Goal: Information Seeking & Learning: Learn about a topic

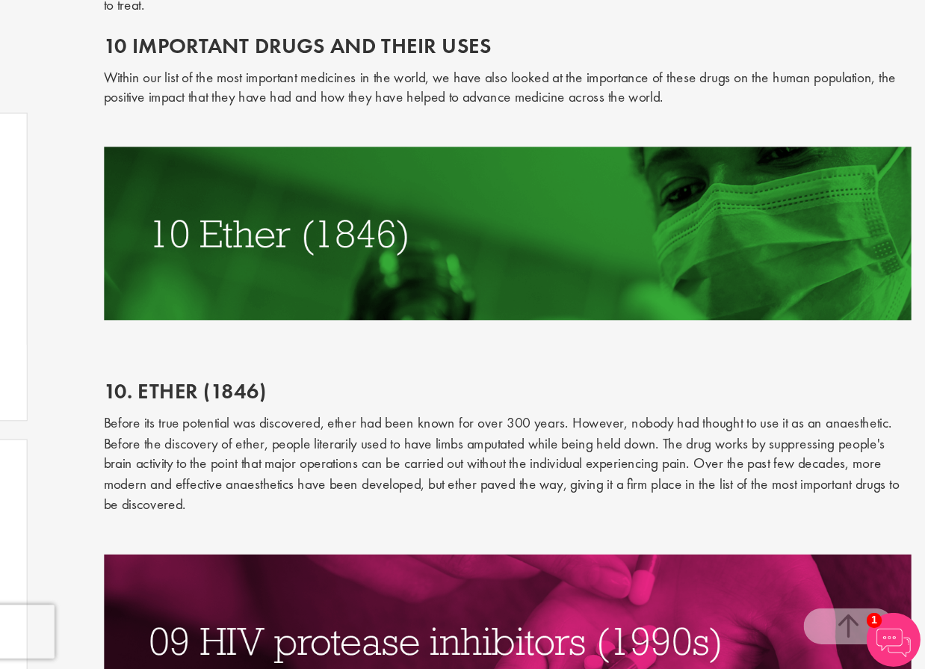
scroll to position [693, 0]
click at [394, 454] on p "Before its true potential was discovered, ether had been known for over 300 yea…" at bounding box center [579, 496] width 672 height 85
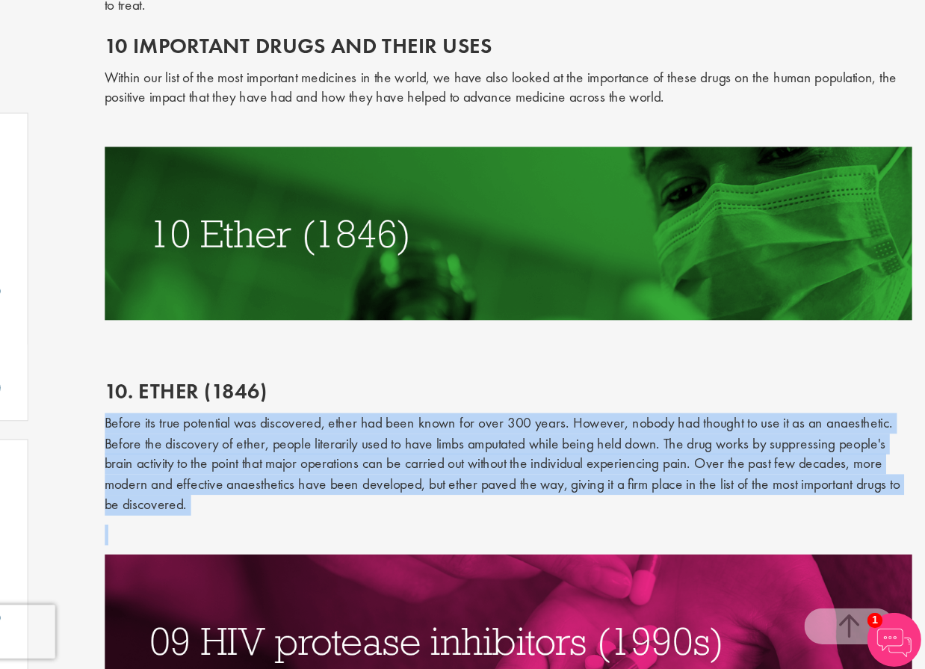
click at [394, 454] on p "Before its true potential was discovered, ether had been known for over 300 yea…" at bounding box center [579, 496] width 672 height 85
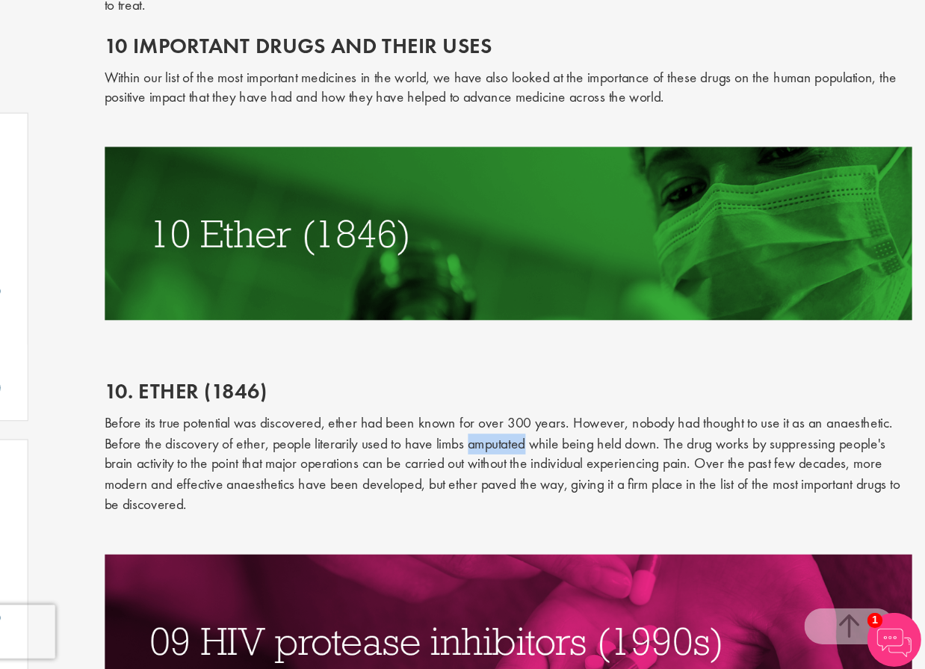
click at [394, 454] on p "Before its true potential was discovered, ether had been known for over 300 yea…" at bounding box center [579, 496] width 672 height 85
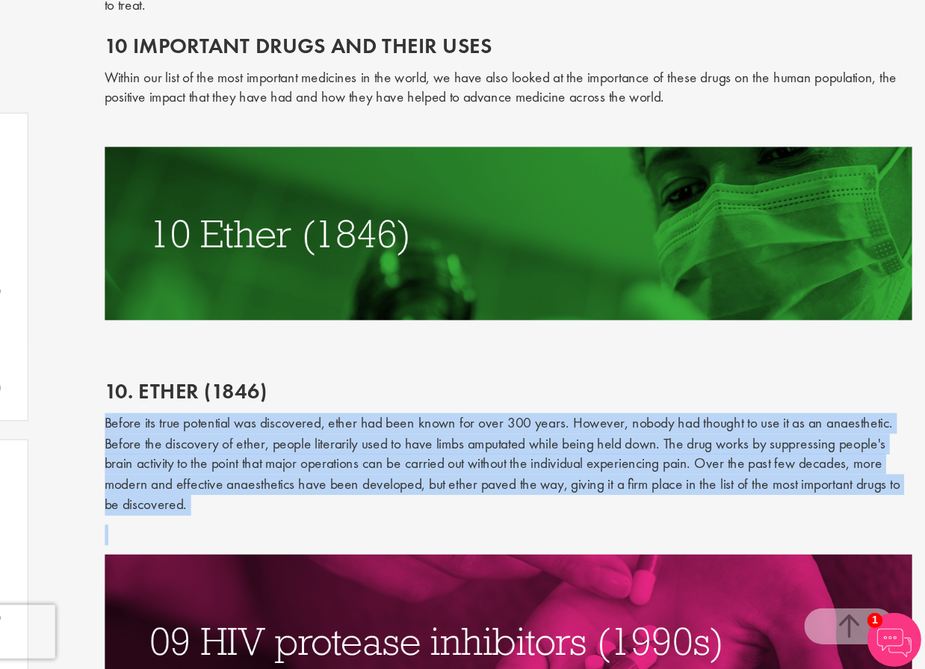
click at [394, 454] on p "Before its true potential was discovered, ether had been known for over 300 yea…" at bounding box center [579, 496] width 672 height 85
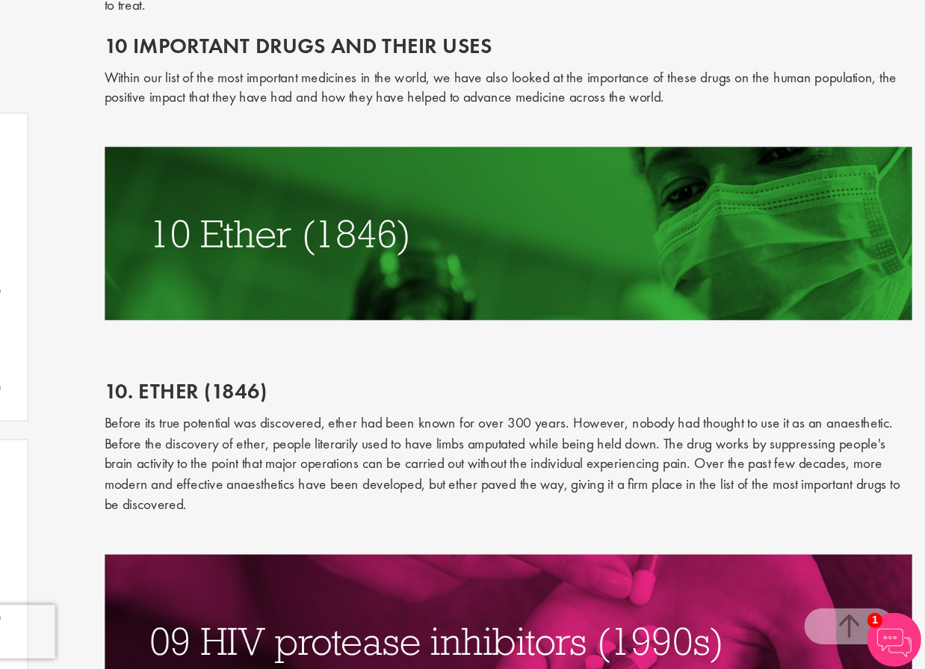
click at [394, 454] on p "Before its true potential was discovered, ether had been known for over 300 yea…" at bounding box center [579, 496] width 672 height 85
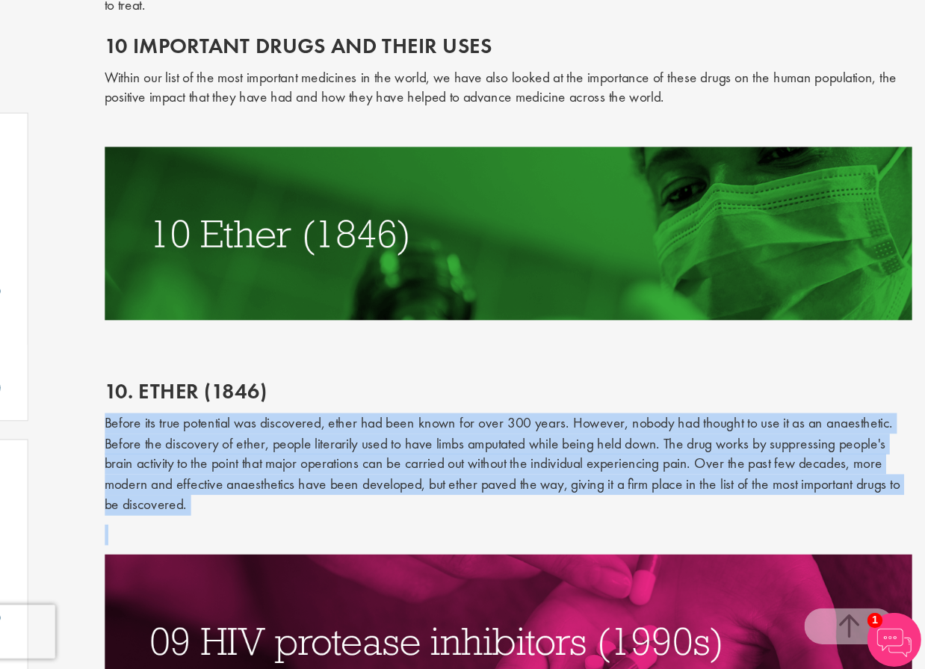
click at [394, 454] on p "Before its true potential was discovered, ether had been known for over 300 yea…" at bounding box center [579, 496] width 672 height 85
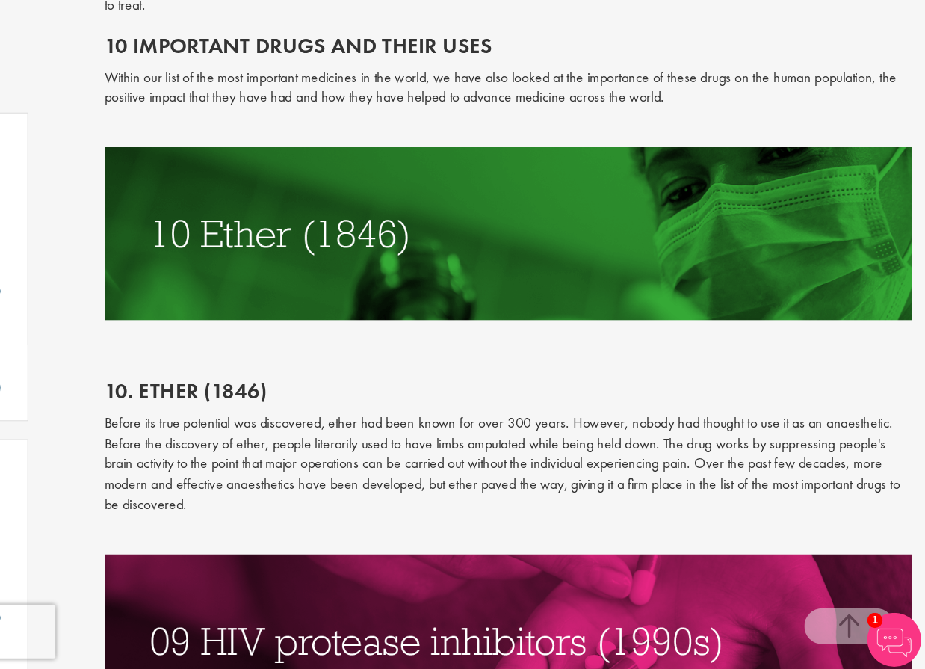
click at [396, 454] on p "Before its true potential was discovered, ether had been known for over 300 yea…" at bounding box center [579, 496] width 672 height 85
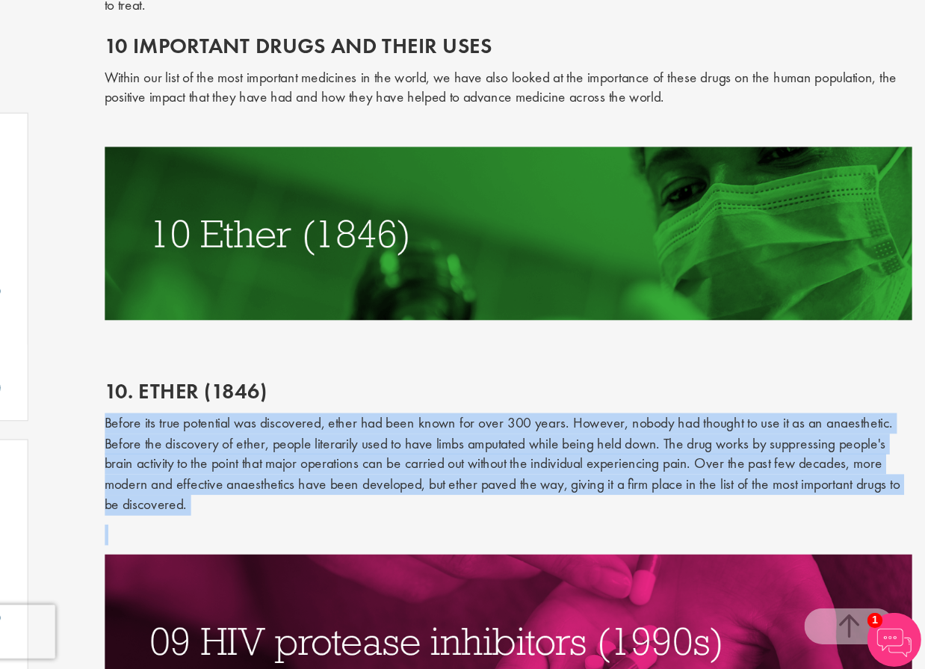
click at [396, 454] on p "Before its true potential was discovered, ether had been known for over 300 yea…" at bounding box center [579, 496] width 672 height 85
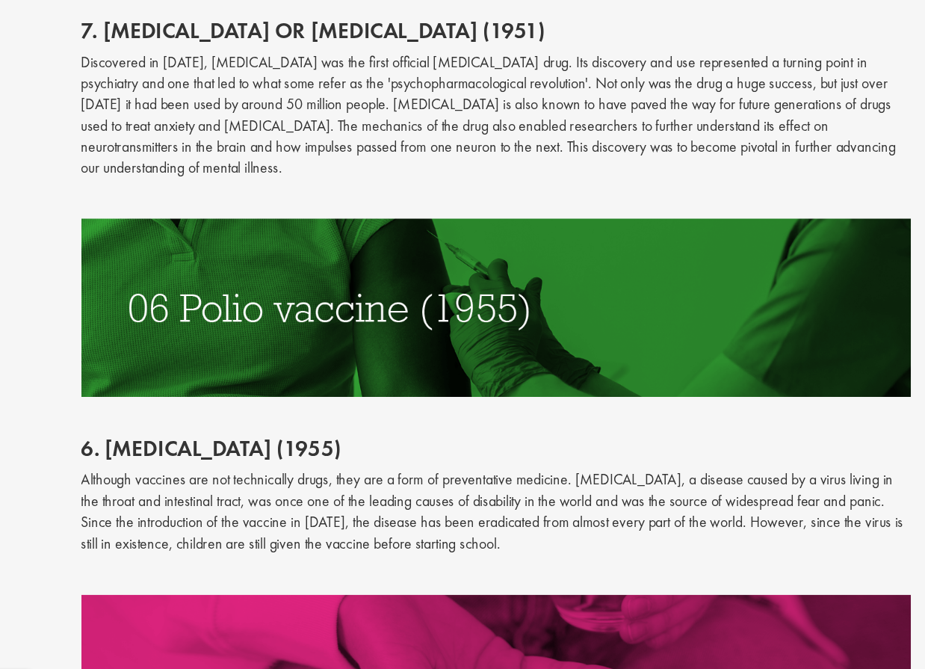
scroll to position [2038, 0]
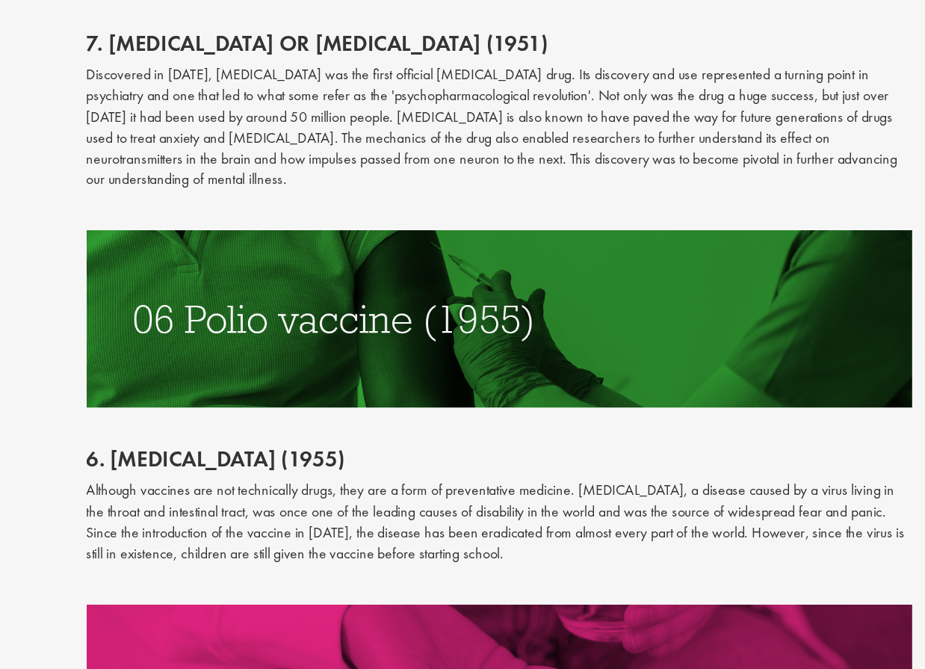
click at [368, 450] on p "Although vaccines are not technically drugs, they are a form of preventative me…" at bounding box center [579, 484] width 672 height 68
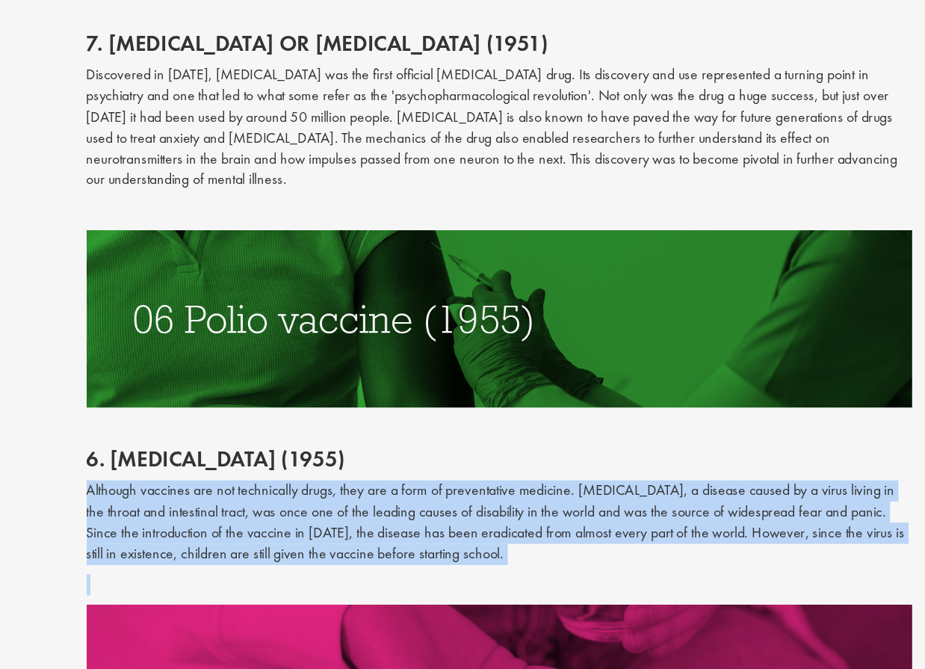
click at [368, 450] on p "Although vaccines are not technically drugs, they are a form of preventative me…" at bounding box center [579, 484] width 672 height 68
click at [356, 450] on p "Although vaccines are not technically drugs, they are a form of preventative me…" at bounding box center [579, 484] width 672 height 68
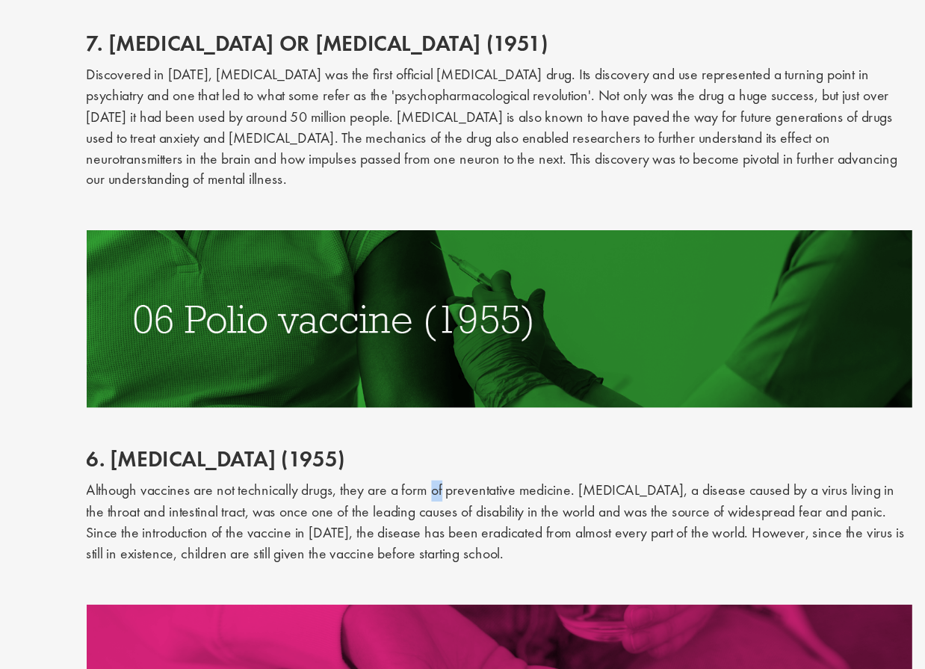
click at [356, 450] on p "Although vaccines are not technically drugs, they are a form of preventative me…" at bounding box center [579, 484] width 672 height 68
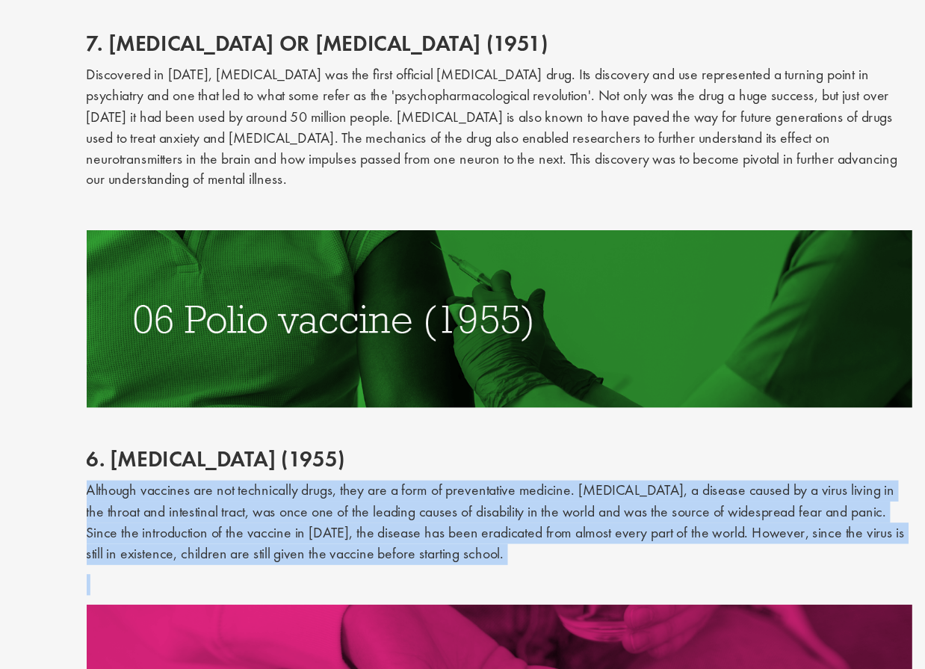
click at [356, 450] on p "Although vaccines are not technically drugs, they are a form of preventative me…" at bounding box center [579, 484] width 672 height 68
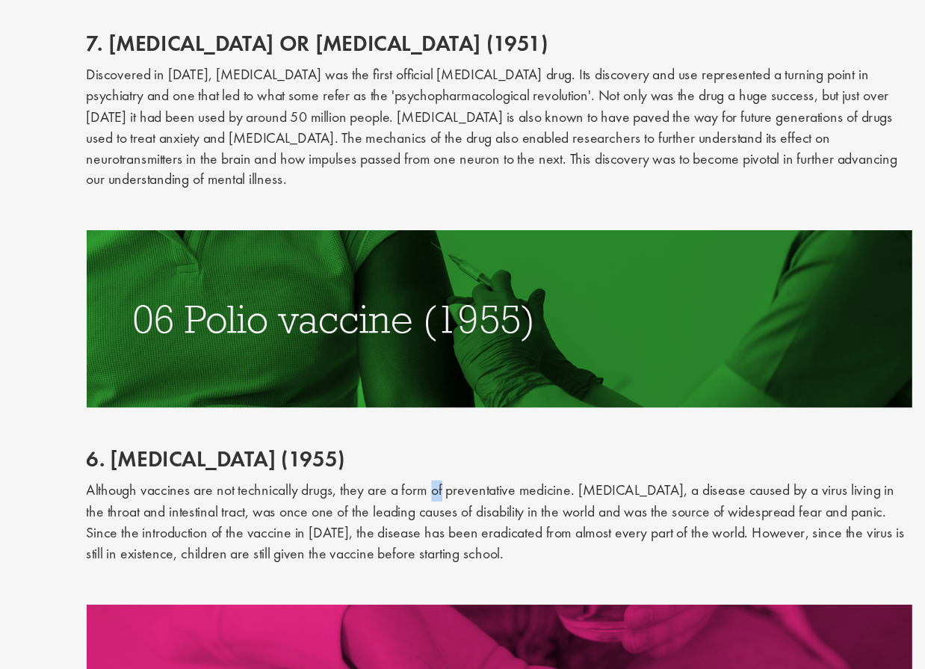
click at [356, 450] on p "Although vaccines are not technically drugs, they are a form of preventative me…" at bounding box center [579, 484] width 672 height 68
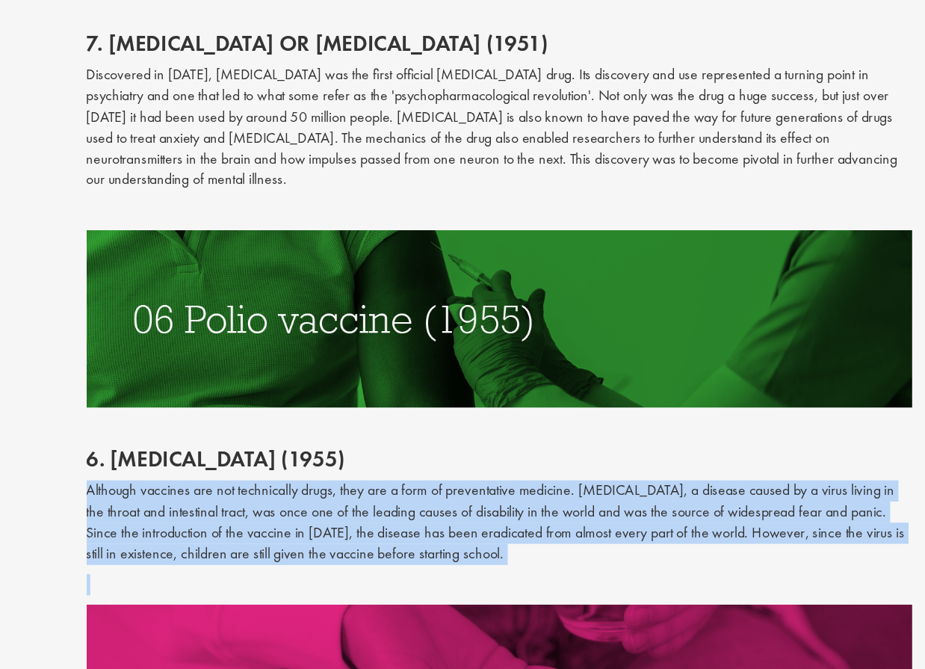
click at [356, 450] on p "Although vaccines are not technically drugs, they are a form of preventative me…" at bounding box center [579, 484] width 672 height 68
click at [338, 450] on p "Although vaccines are not technically drugs, they are a form of preventative me…" at bounding box center [579, 484] width 672 height 68
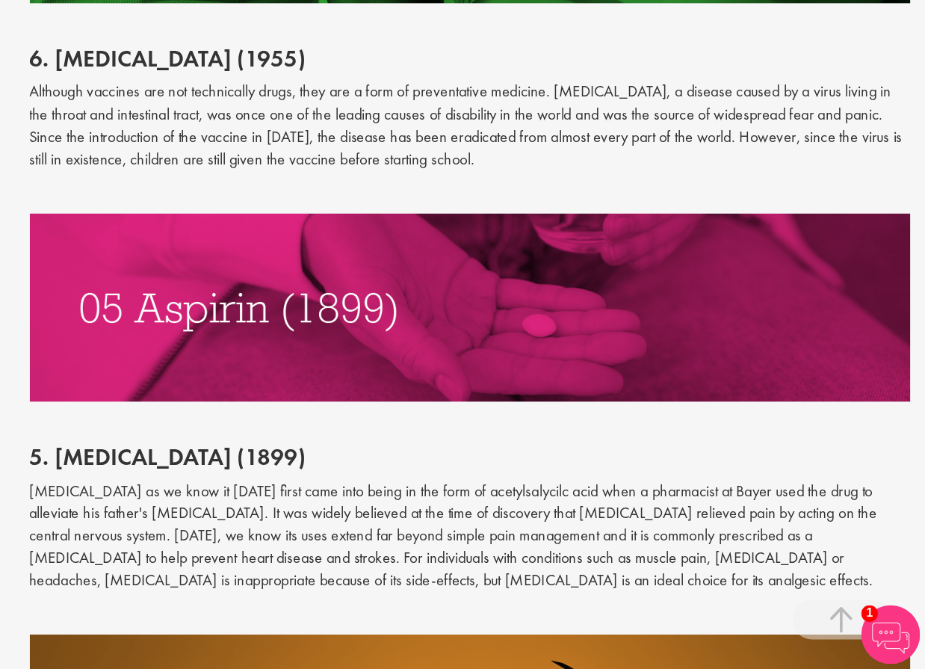
scroll to position [2290, 0]
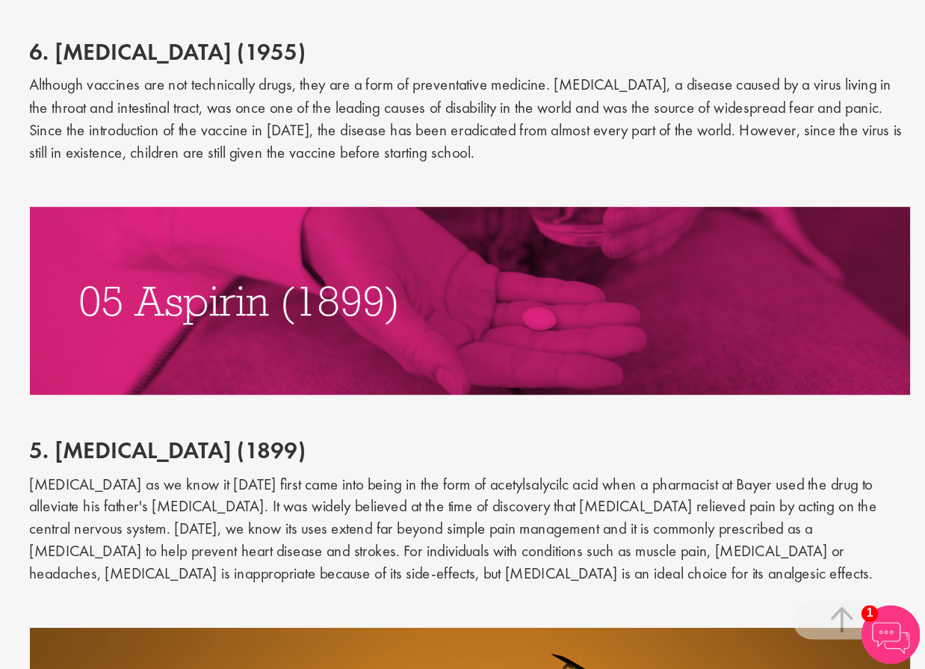
click at [405, 520] on p "[MEDICAL_DATA] as we know it [DATE] first came into being in the form of acetyl…" at bounding box center [579, 562] width 672 height 85
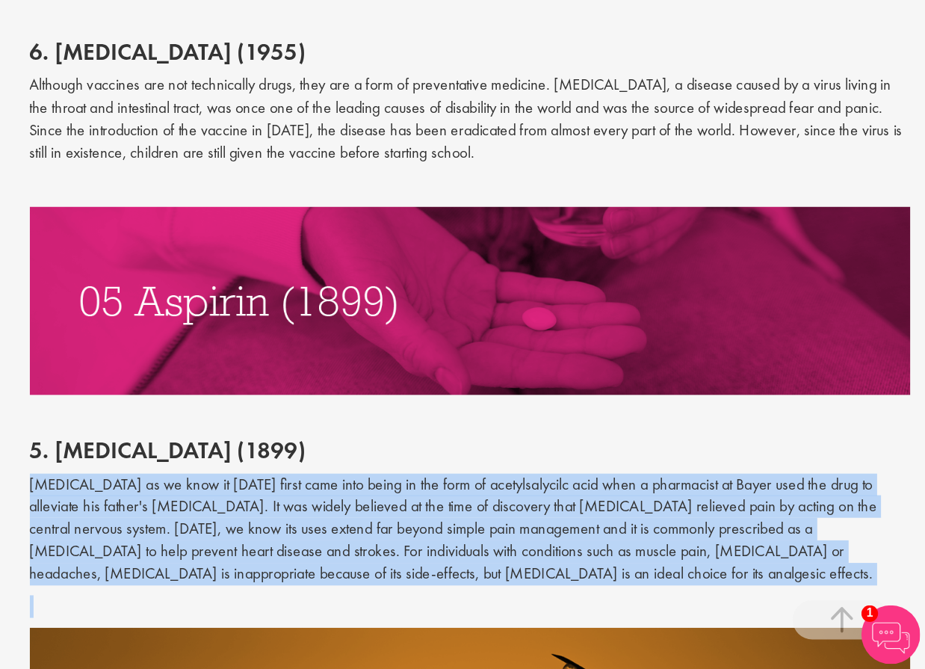
click at [405, 520] on p "[MEDICAL_DATA] as we know it [DATE] first came into being in the form of acetyl…" at bounding box center [579, 562] width 672 height 85
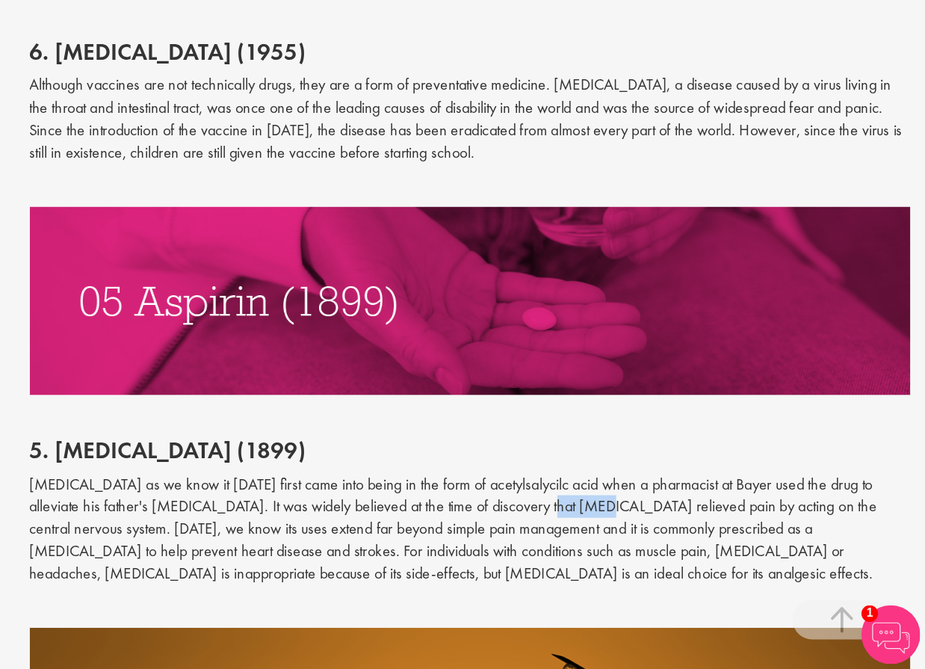
click at [405, 520] on p "[MEDICAL_DATA] as we know it [DATE] first came into being in the form of acetyl…" at bounding box center [579, 562] width 672 height 85
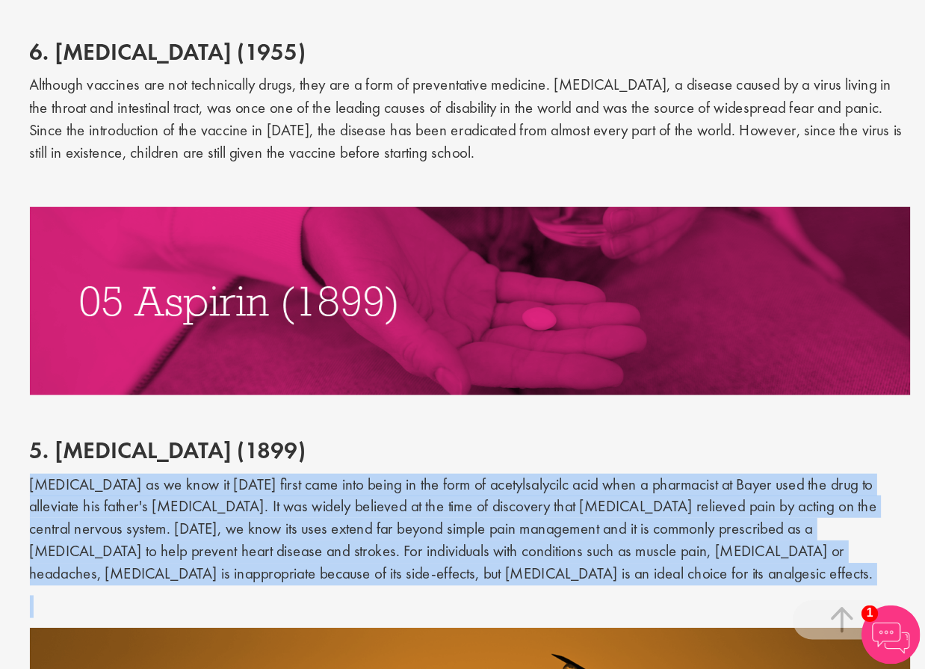
click at [405, 520] on p "[MEDICAL_DATA] as we know it [DATE] first came into being in the form of acetyl…" at bounding box center [579, 562] width 672 height 85
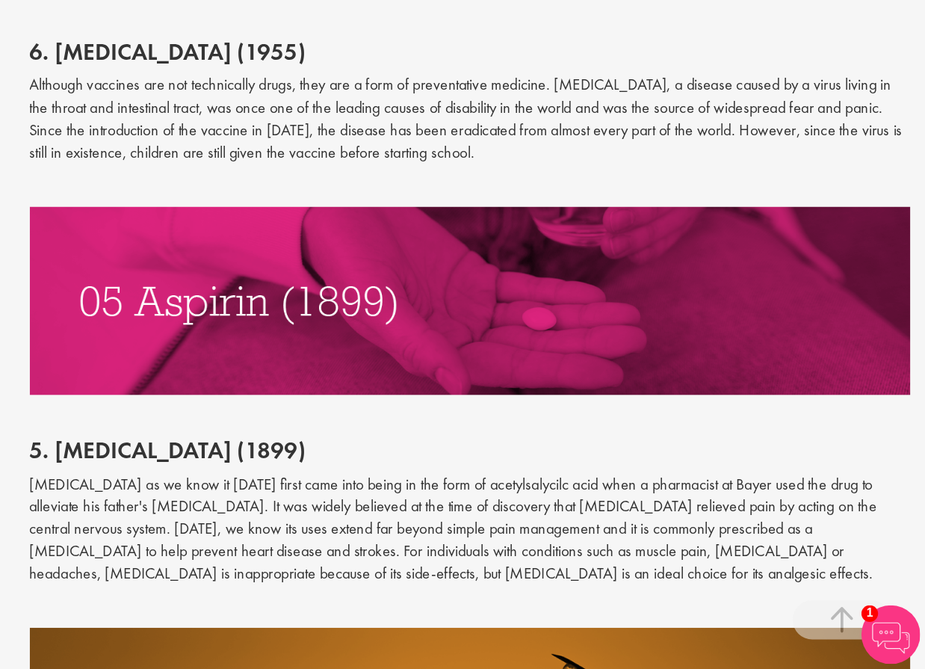
click at [405, 520] on p "[MEDICAL_DATA] as we know it [DATE] first came into being in the form of acetyl…" at bounding box center [579, 562] width 672 height 85
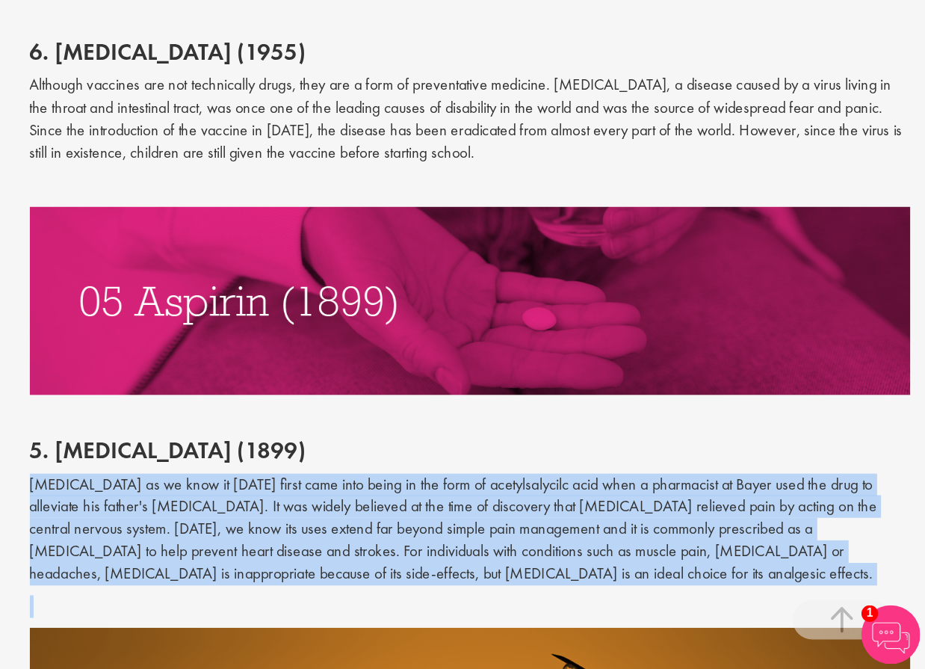
click at [405, 520] on p "[MEDICAL_DATA] as we know it [DATE] first came into being in the form of acetyl…" at bounding box center [579, 562] width 672 height 85
click at [404, 520] on p "[MEDICAL_DATA] as we know it [DATE] first came into being in the form of acetyl…" at bounding box center [579, 562] width 672 height 85
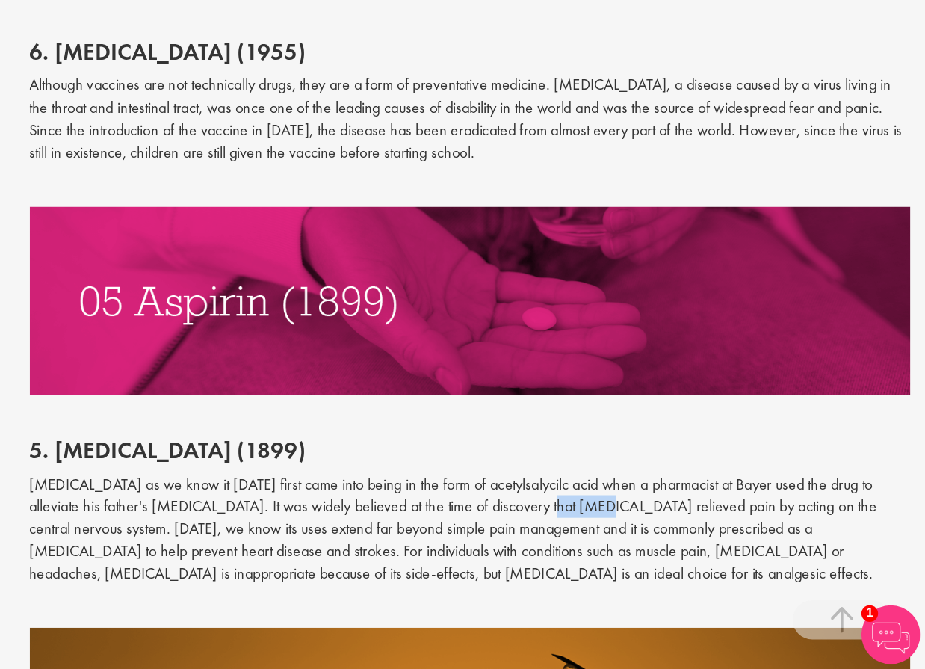
click at [404, 520] on p "[MEDICAL_DATA] as we know it [DATE] first came into being in the form of acetyl…" at bounding box center [579, 562] width 672 height 85
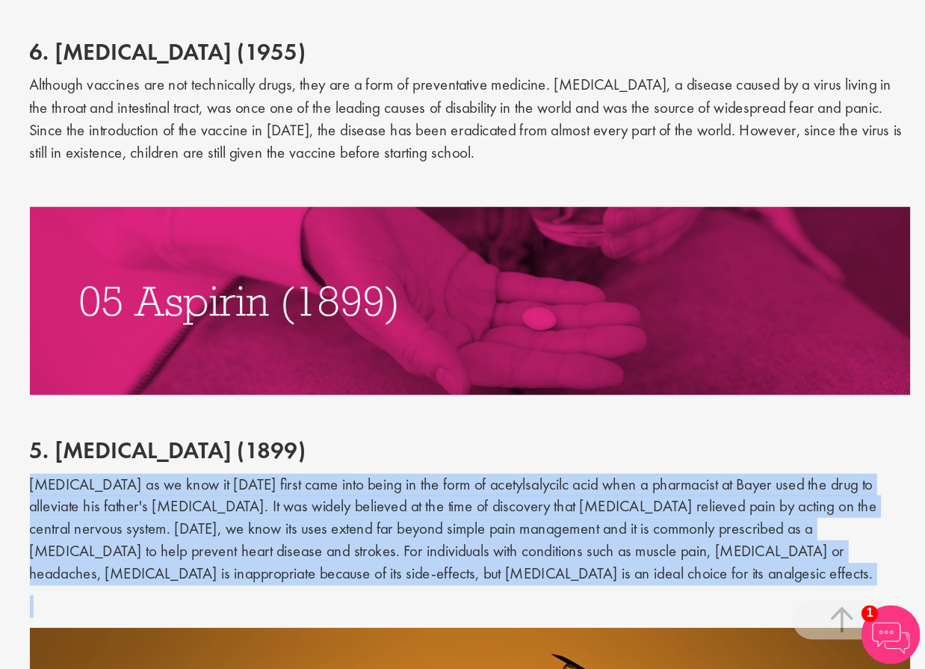
click at [404, 520] on p "[MEDICAL_DATA] as we know it [DATE] first came into being in the form of acetyl…" at bounding box center [579, 562] width 672 height 85
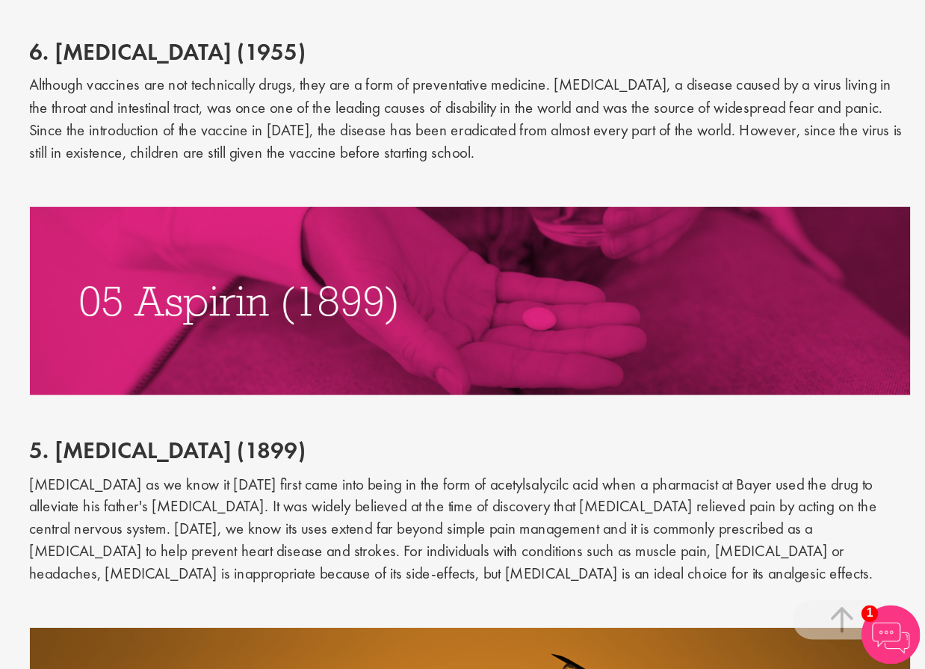
click at [404, 520] on p "[MEDICAL_DATA] as we know it [DATE] first came into being in the form of acetyl…" at bounding box center [579, 562] width 672 height 85
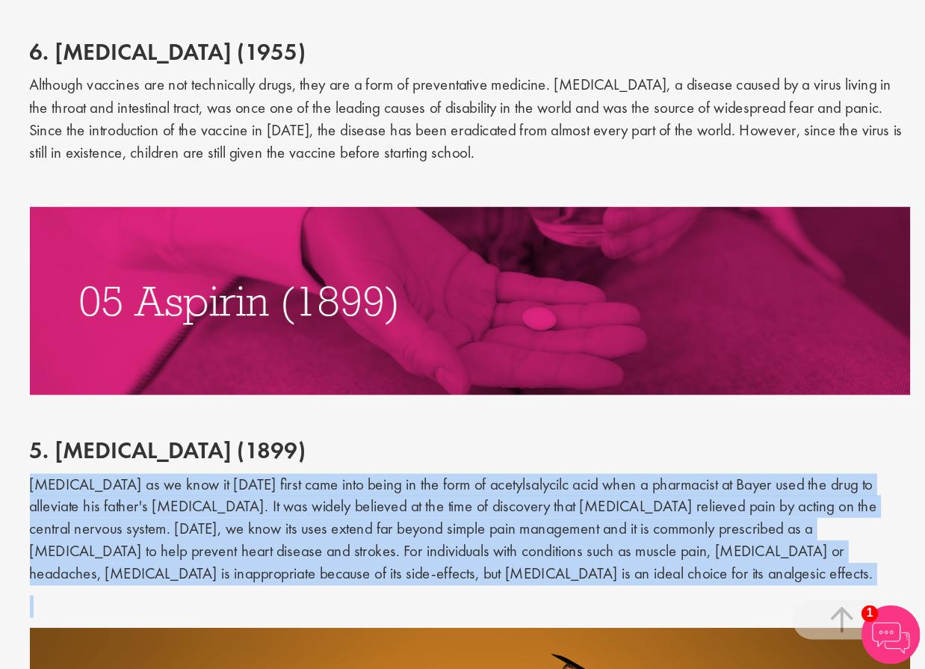
click at [404, 520] on p "[MEDICAL_DATA] as we know it [DATE] first came into being in the form of acetyl…" at bounding box center [579, 562] width 672 height 85
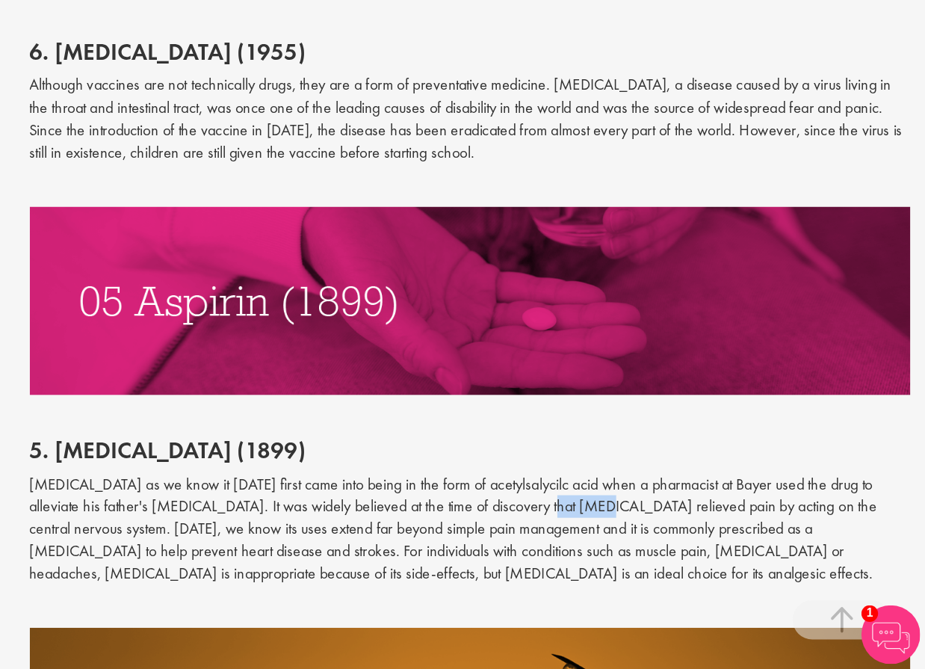
click at [405, 520] on p "[MEDICAL_DATA] as we know it [DATE] first came into being in the form of acetyl…" at bounding box center [579, 562] width 672 height 85
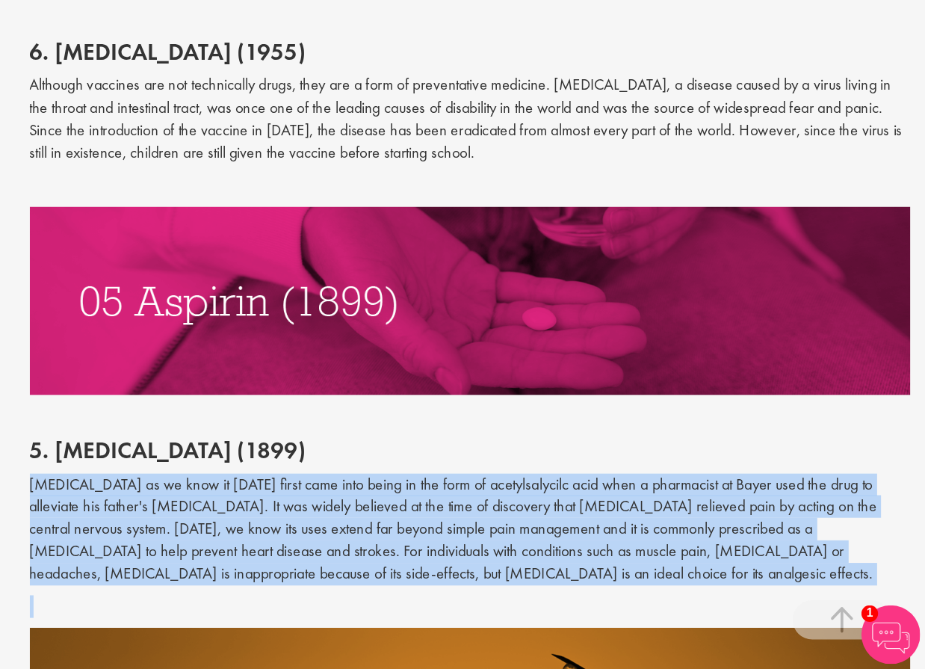
click at [405, 520] on p "[MEDICAL_DATA] as we know it [DATE] first came into being in the form of acetyl…" at bounding box center [579, 562] width 672 height 85
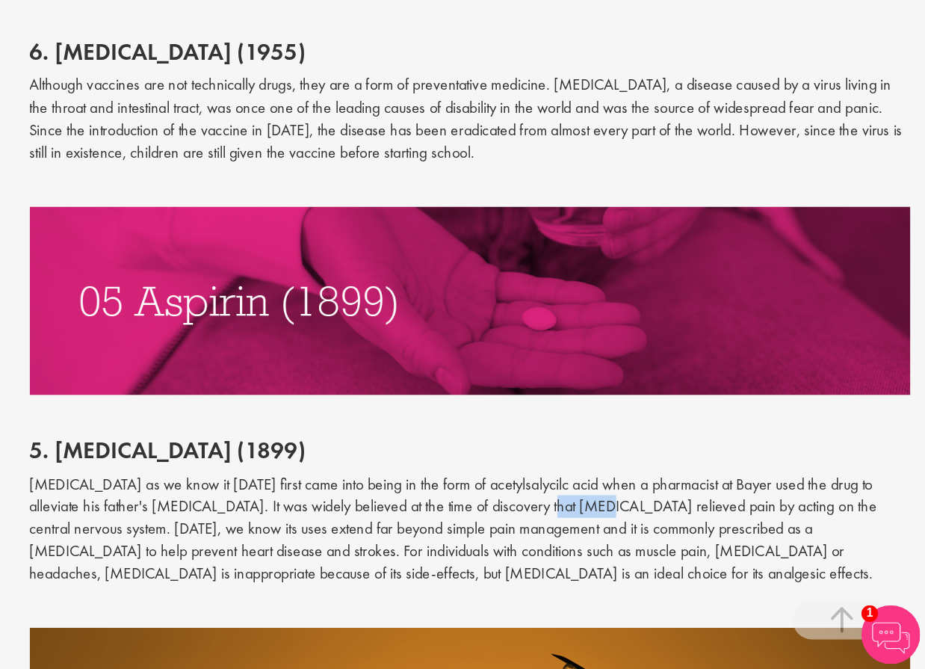
click at [405, 520] on p "[MEDICAL_DATA] as we know it [DATE] first came into being in the form of acetyl…" at bounding box center [579, 562] width 672 height 85
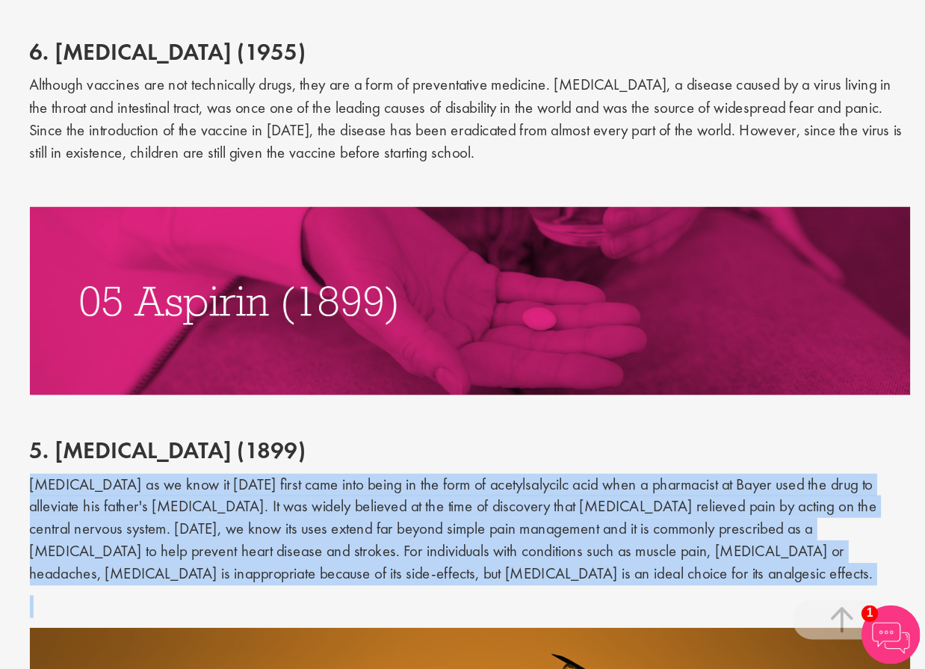
click at [405, 520] on p "[MEDICAL_DATA] as we know it [DATE] first came into being in the form of acetyl…" at bounding box center [579, 562] width 672 height 85
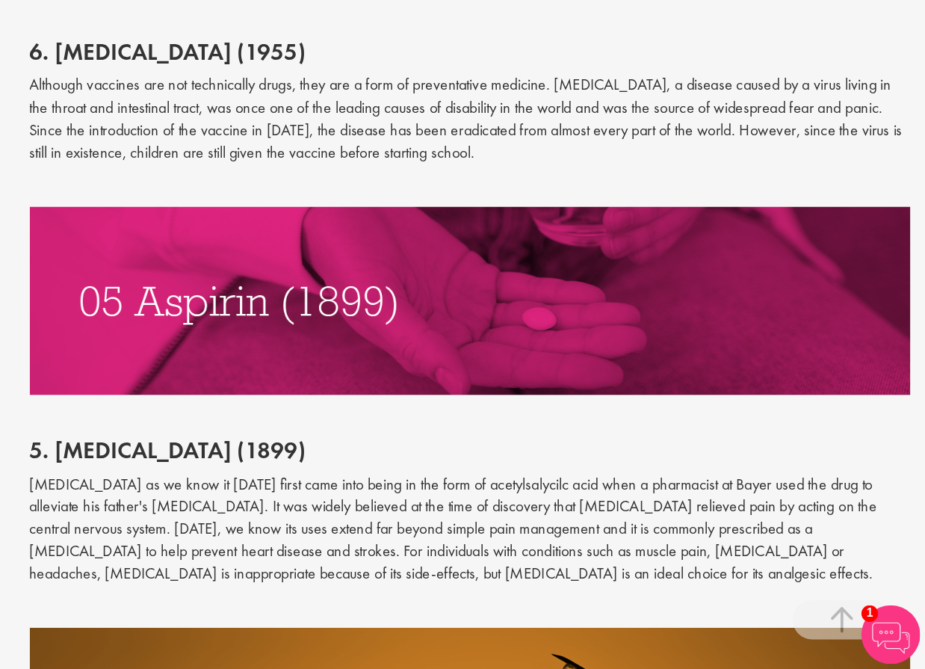
click at [405, 520] on p "[MEDICAL_DATA] as we know it [DATE] first came into being in the form of acetyl…" at bounding box center [579, 562] width 672 height 85
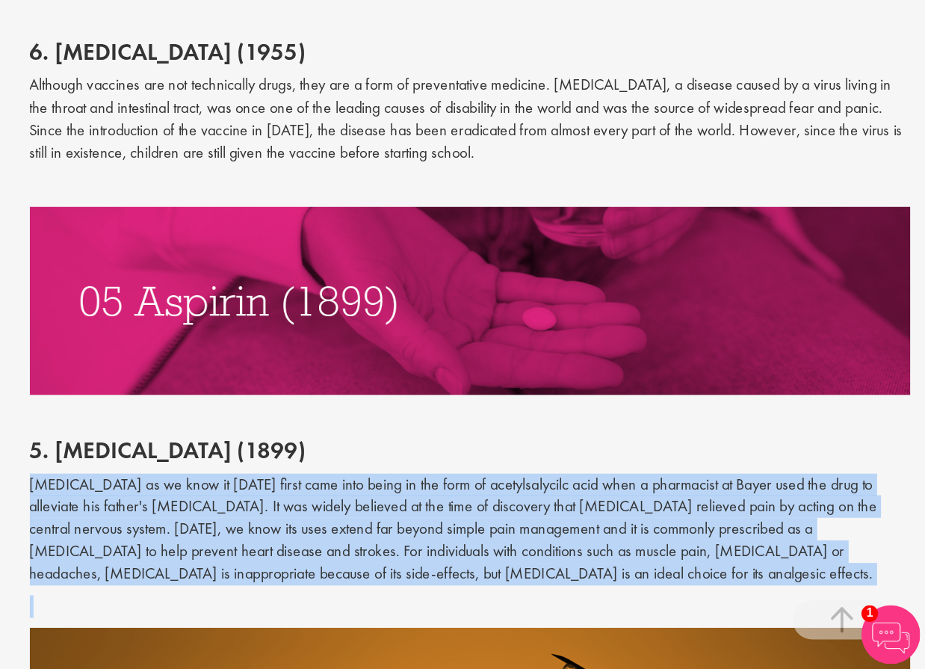
click at [405, 520] on p "[MEDICAL_DATA] as we know it [DATE] first came into being in the form of acetyl…" at bounding box center [579, 562] width 672 height 85
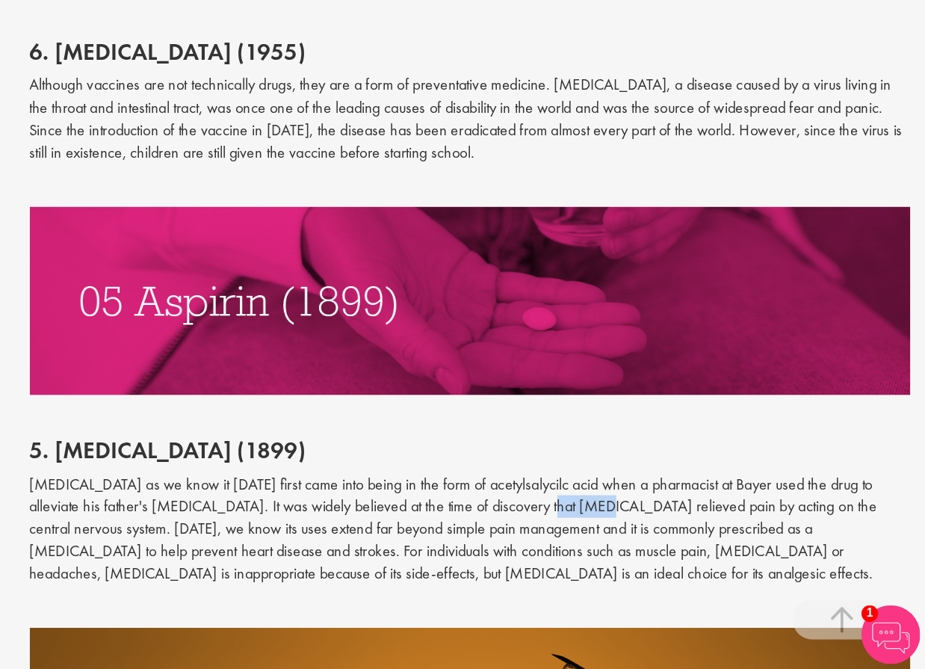
click at [405, 520] on p "[MEDICAL_DATA] as we know it [DATE] first came into being in the form of acetyl…" at bounding box center [579, 562] width 672 height 85
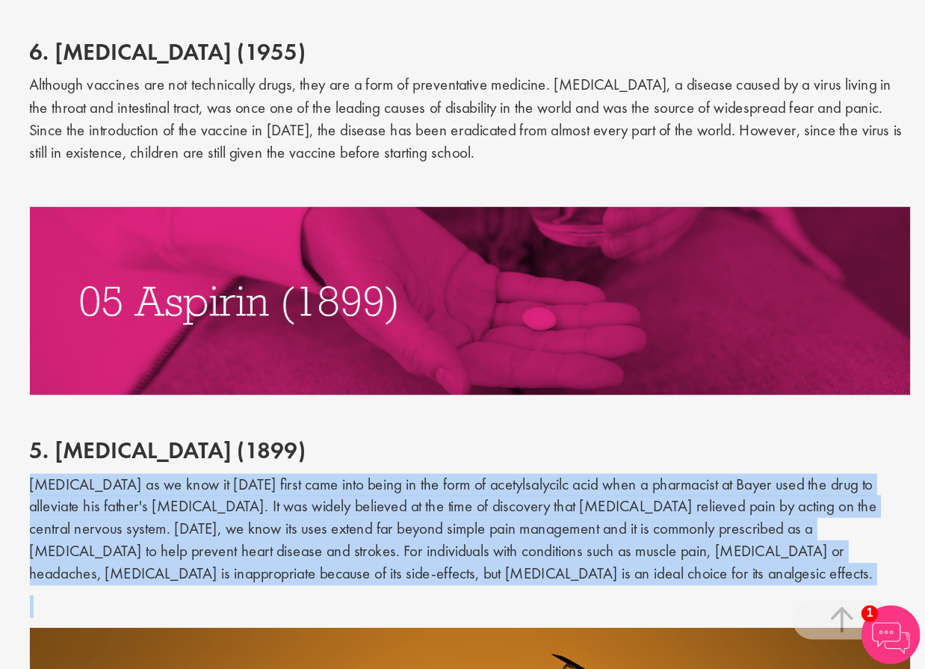
click at [405, 520] on p "[MEDICAL_DATA] as we know it [DATE] first came into being in the form of acetyl…" at bounding box center [579, 562] width 672 height 85
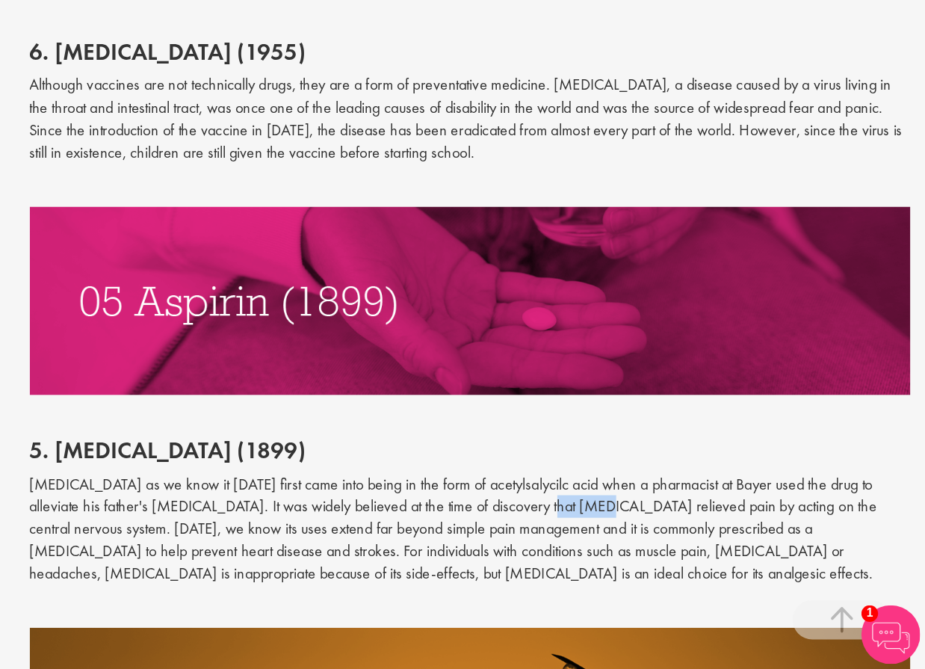
click at [405, 520] on p "[MEDICAL_DATA] as we know it [DATE] first came into being in the form of acetyl…" at bounding box center [579, 562] width 672 height 85
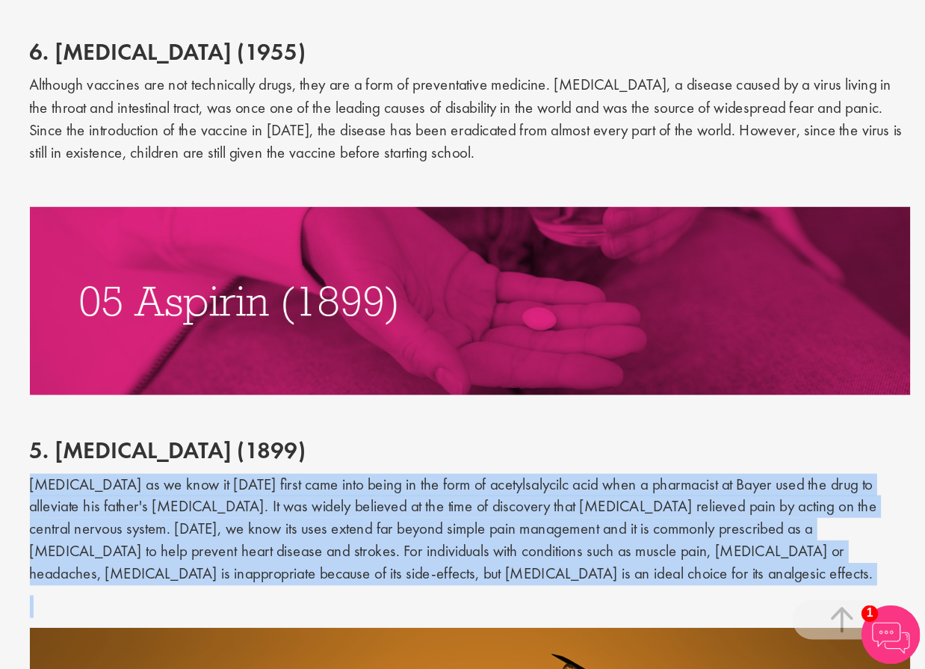
click at [405, 520] on p "[MEDICAL_DATA] as we know it [DATE] first came into being in the form of acetyl…" at bounding box center [579, 562] width 672 height 85
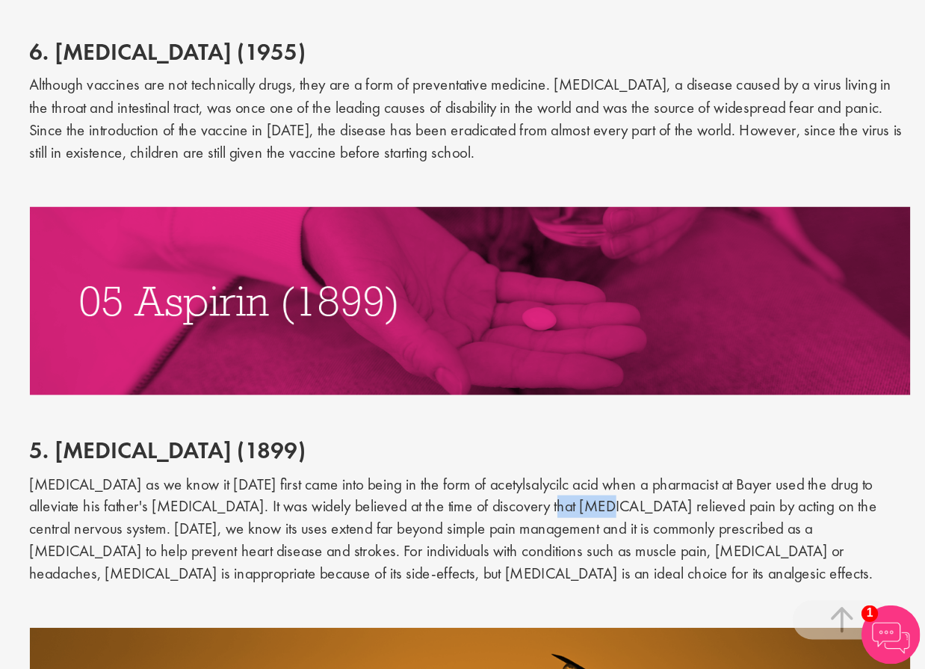
click at [405, 520] on p "[MEDICAL_DATA] as we know it [DATE] first came into being in the form of acetyl…" at bounding box center [579, 562] width 672 height 85
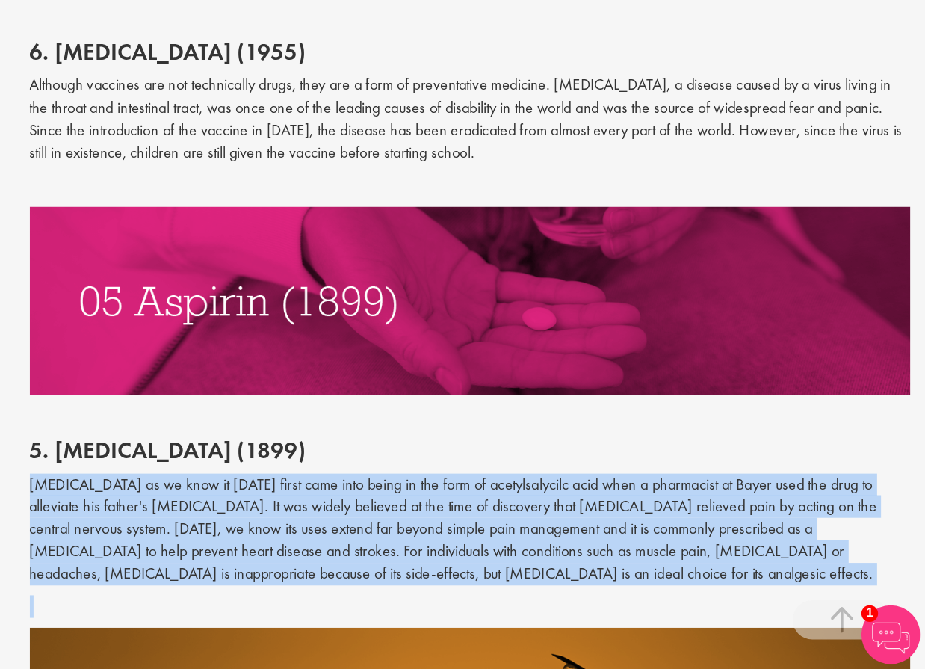
click at [405, 520] on p "[MEDICAL_DATA] as we know it [DATE] first came into being in the form of acetyl…" at bounding box center [579, 562] width 672 height 85
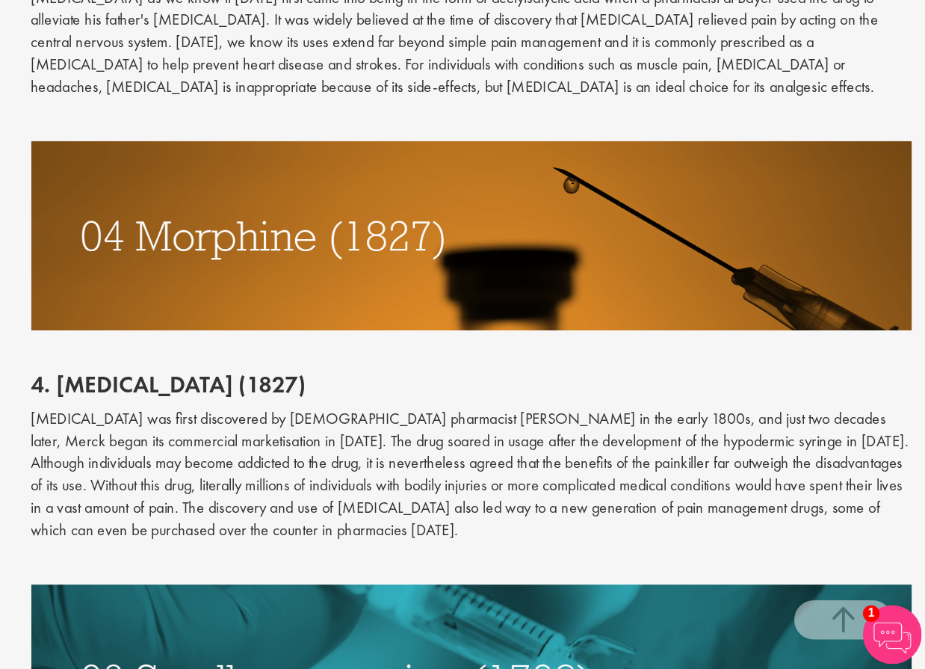
scroll to position [2662, 0]
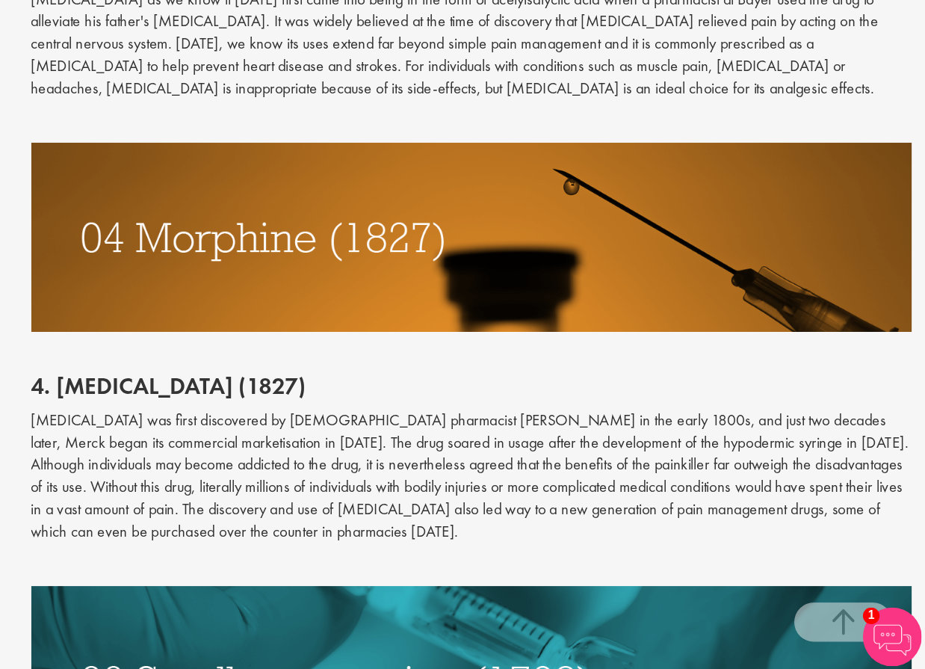
click at [383, 469] on p "[MEDICAL_DATA] was first discovered by [DEMOGRAPHIC_DATA] pharmacist [PERSON_NA…" at bounding box center [579, 520] width 672 height 102
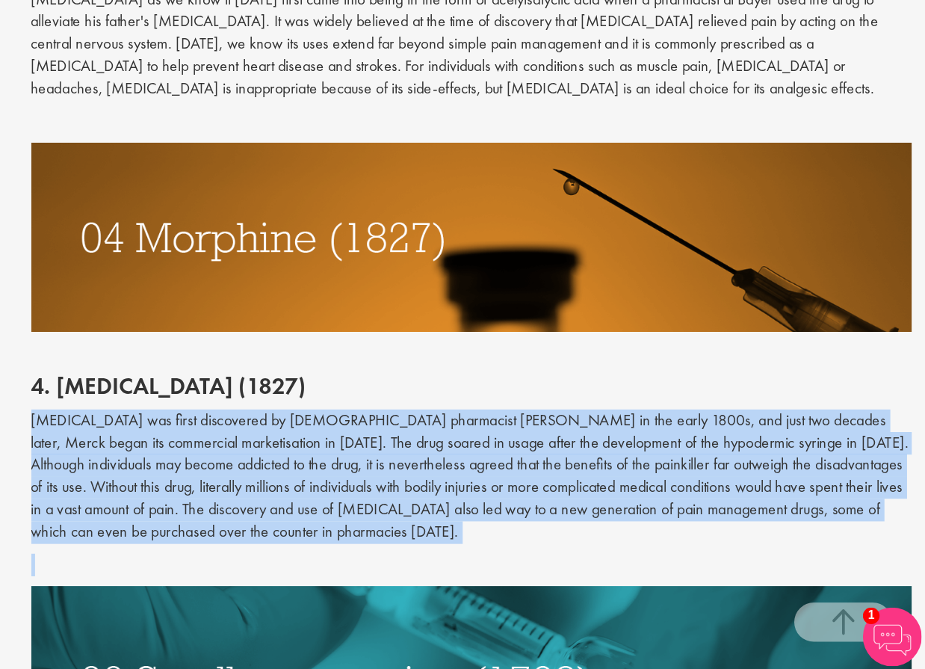
click at [383, 469] on p "[MEDICAL_DATA] was first discovered by [DEMOGRAPHIC_DATA] pharmacist [PERSON_NA…" at bounding box center [579, 520] width 672 height 102
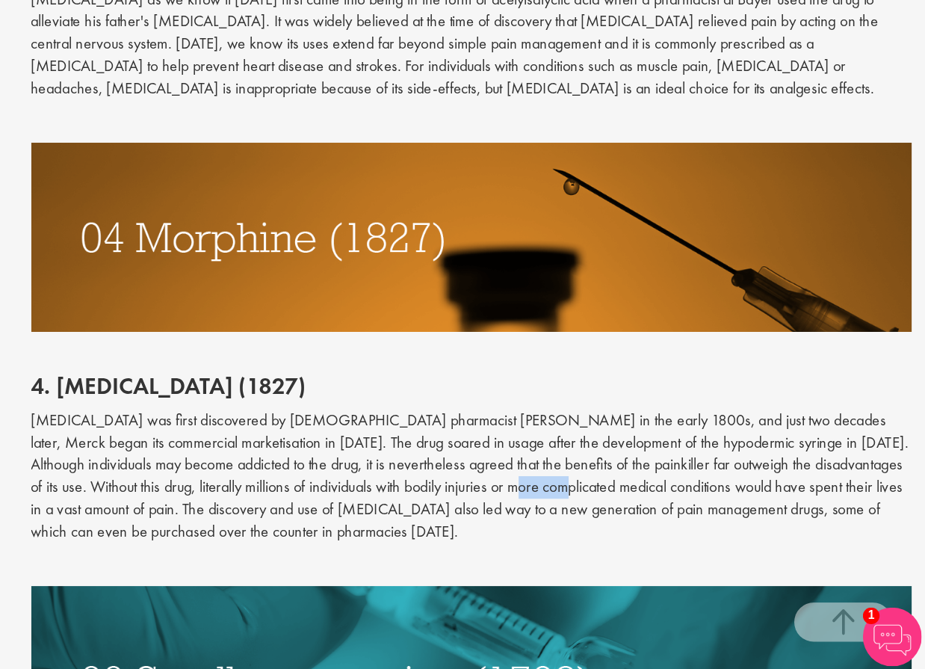
click at [383, 469] on p "[MEDICAL_DATA] was first discovered by [DEMOGRAPHIC_DATA] pharmacist [PERSON_NA…" at bounding box center [579, 520] width 672 height 102
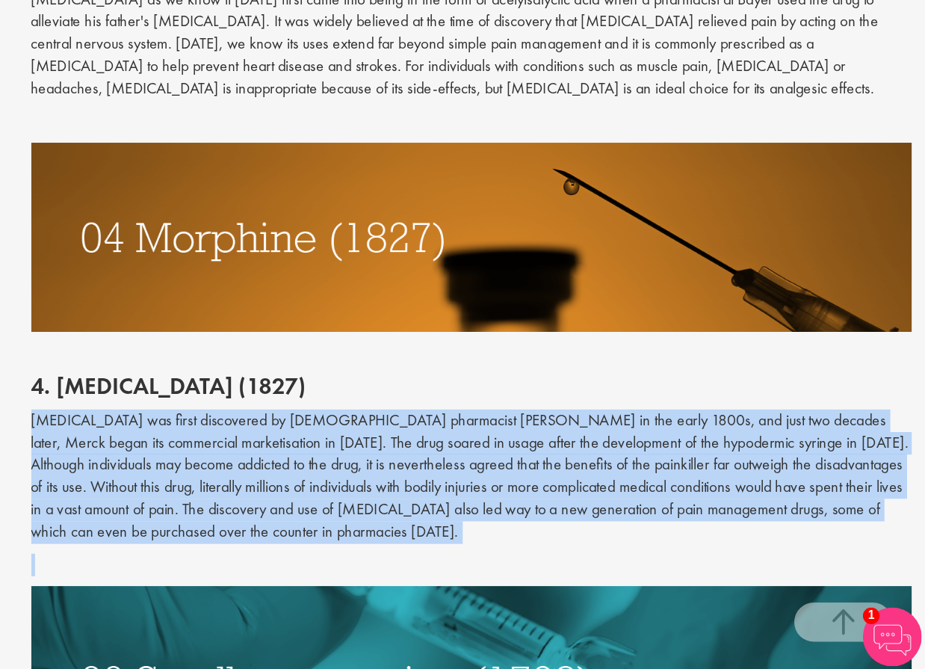
click at [383, 469] on p "[MEDICAL_DATA] was first discovered by [DEMOGRAPHIC_DATA] pharmacist [PERSON_NA…" at bounding box center [579, 520] width 672 height 102
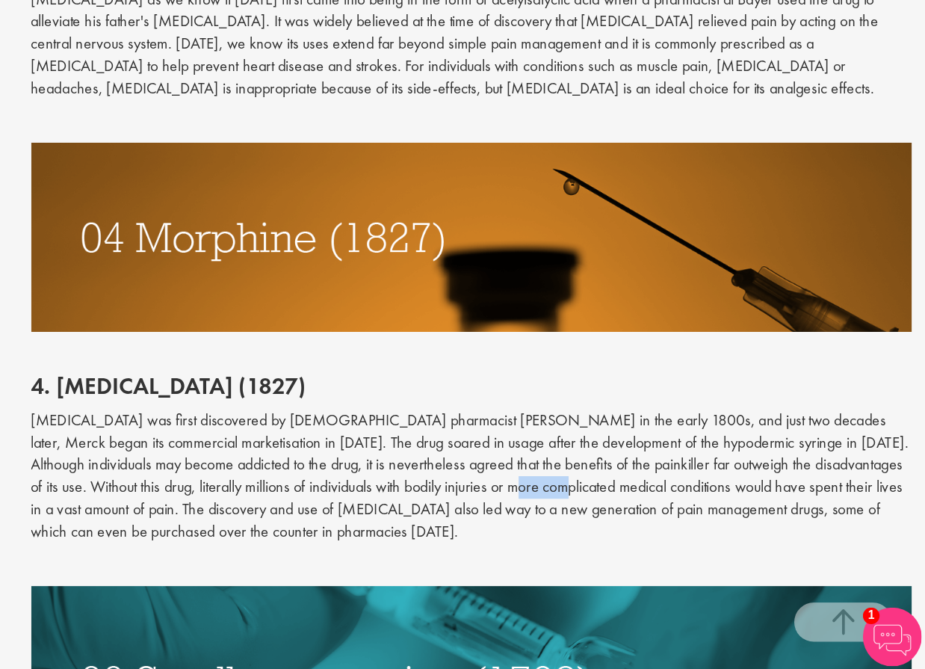
click at [383, 469] on p "[MEDICAL_DATA] was first discovered by [DEMOGRAPHIC_DATA] pharmacist [PERSON_NA…" at bounding box center [579, 520] width 672 height 102
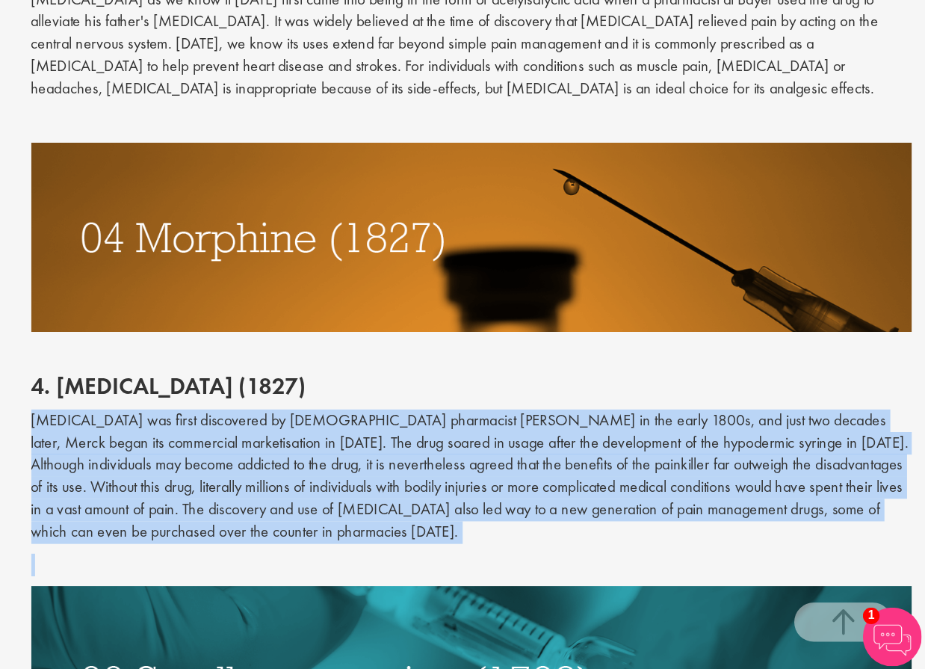
click at [383, 469] on p "[MEDICAL_DATA] was first discovered by [DEMOGRAPHIC_DATA] pharmacist [PERSON_NA…" at bounding box center [579, 520] width 672 height 102
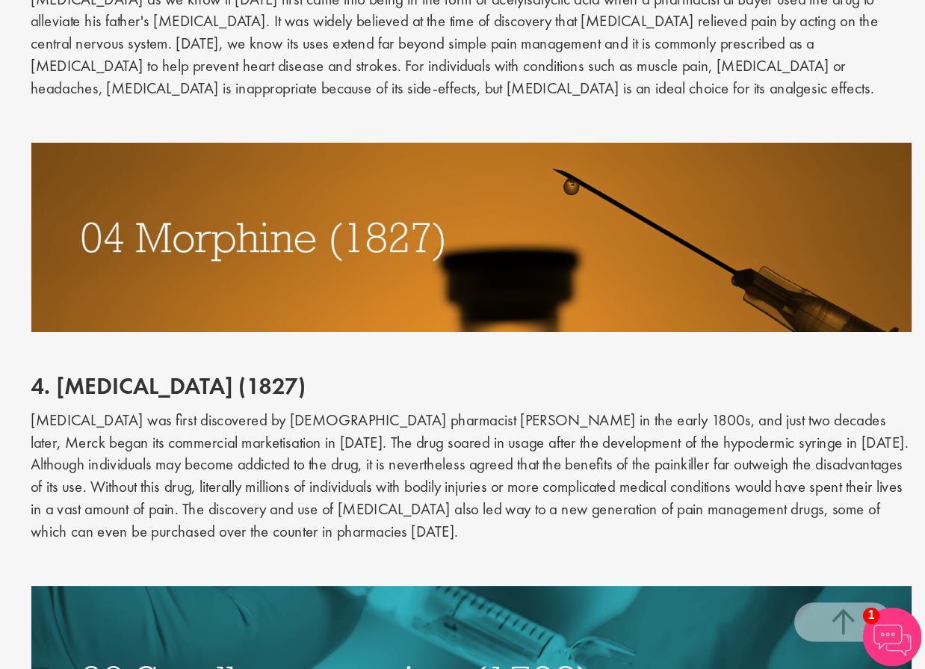
click at [375, 469] on p "[MEDICAL_DATA] was first discovered by [DEMOGRAPHIC_DATA] pharmacist [PERSON_NA…" at bounding box center [579, 520] width 672 height 102
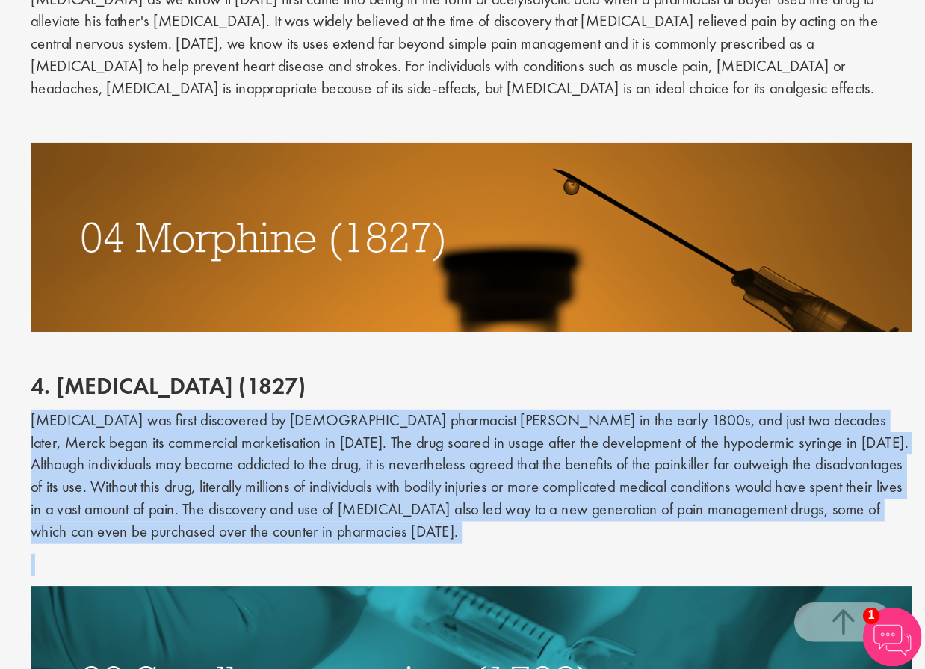
click at [375, 469] on p "[MEDICAL_DATA] was first discovered by [DEMOGRAPHIC_DATA] pharmacist [PERSON_NA…" at bounding box center [579, 520] width 672 height 102
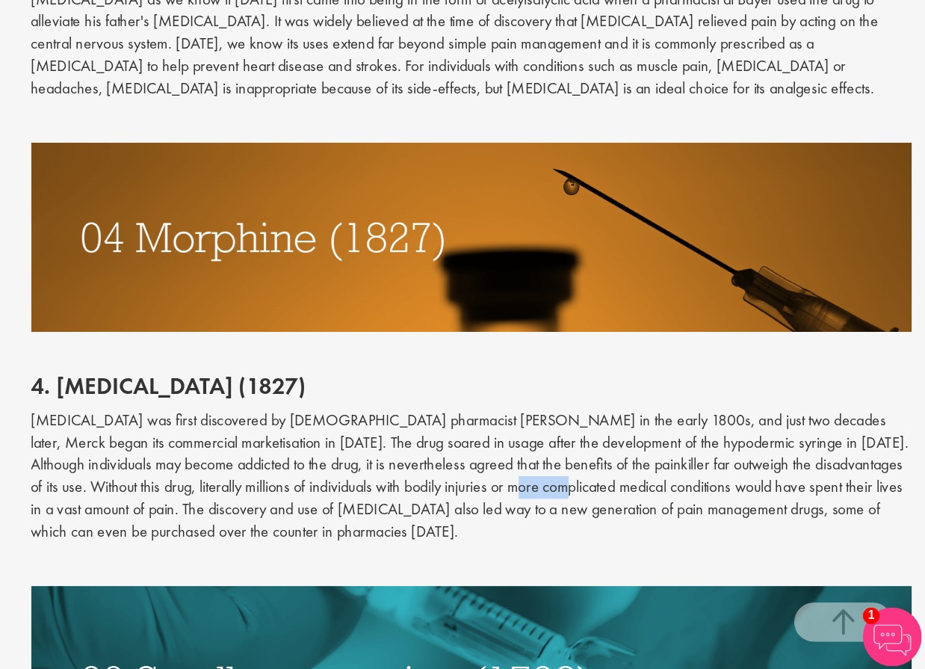
click at [375, 469] on p "[MEDICAL_DATA] was first discovered by [DEMOGRAPHIC_DATA] pharmacist [PERSON_NA…" at bounding box center [579, 520] width 672 height 102
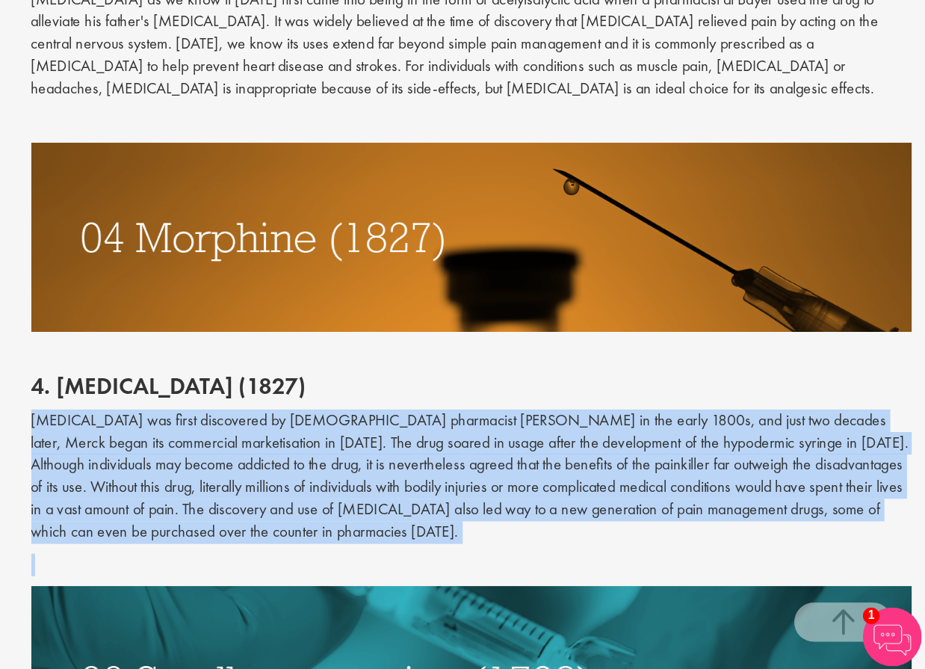
click at [375, 469] on p "[MEDICAL_DATA] was first discovered by [DEMOGRAPHIC_DATA] pharmacist [PERSON_NA…" at bounding box center [579, 520] width 672 height 102
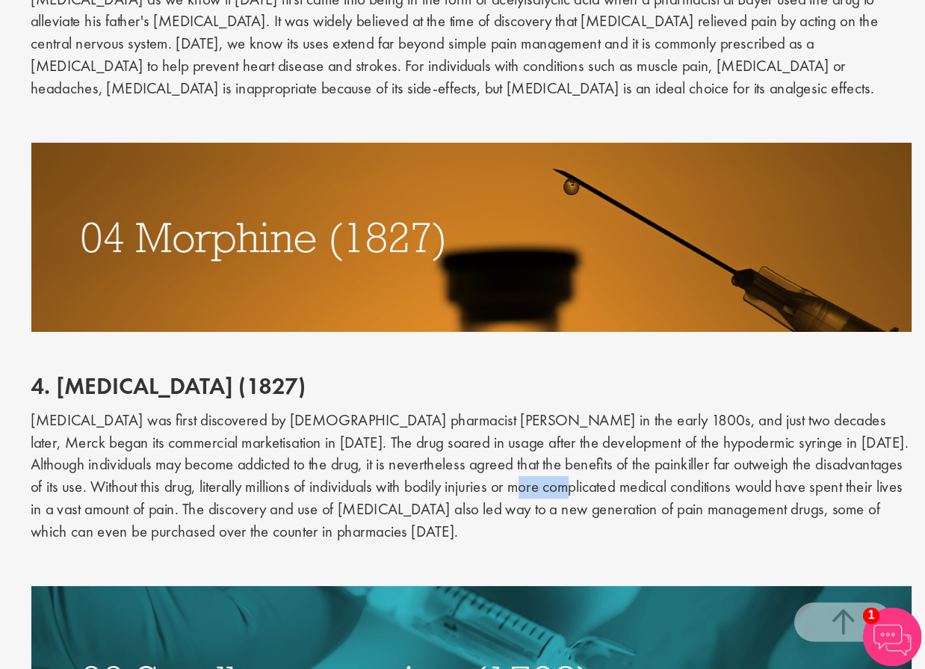
click at [375, 469] on p "[MEDICAL_DATA] was first discovered by [DEMOGRAPHIC_DATA] pharmacist [PERSON_NA…" at bounding box center [579, 520] width 672 height 102
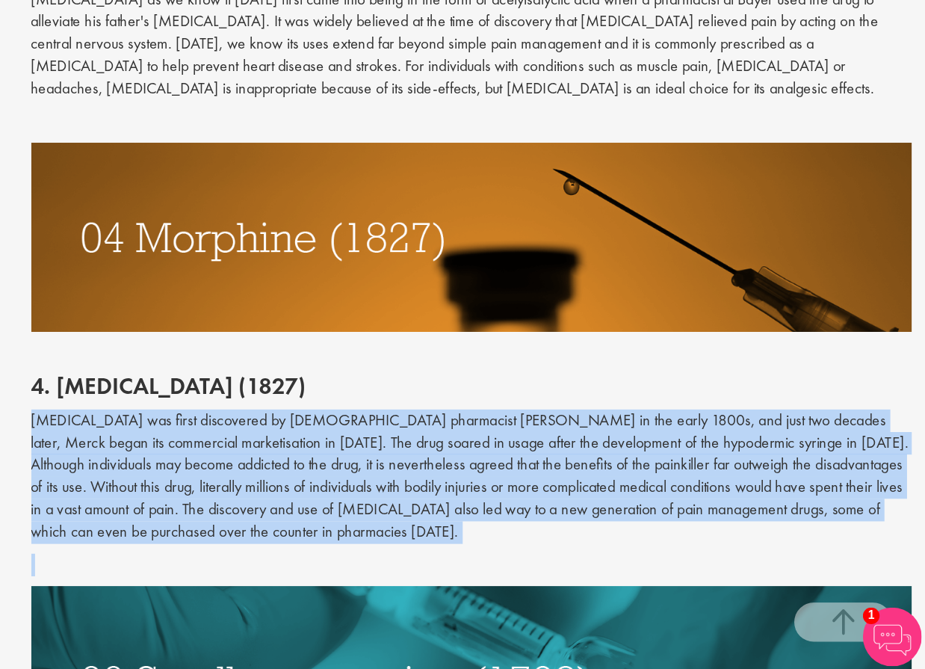
click at [375, 469] on p "[MEDICAL_DATA] was first discovered by [DEMOGRAPHIC_DATA] pharmacist [PERSON_NA…" at bounding box center [579, 520] width 672 height 102
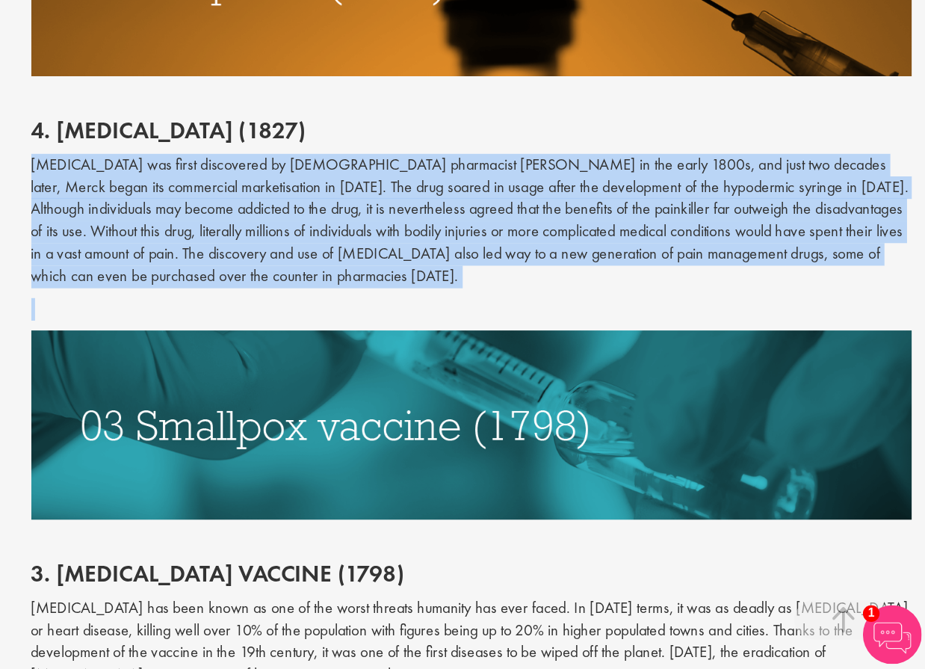
scroll to position [2873, 0]
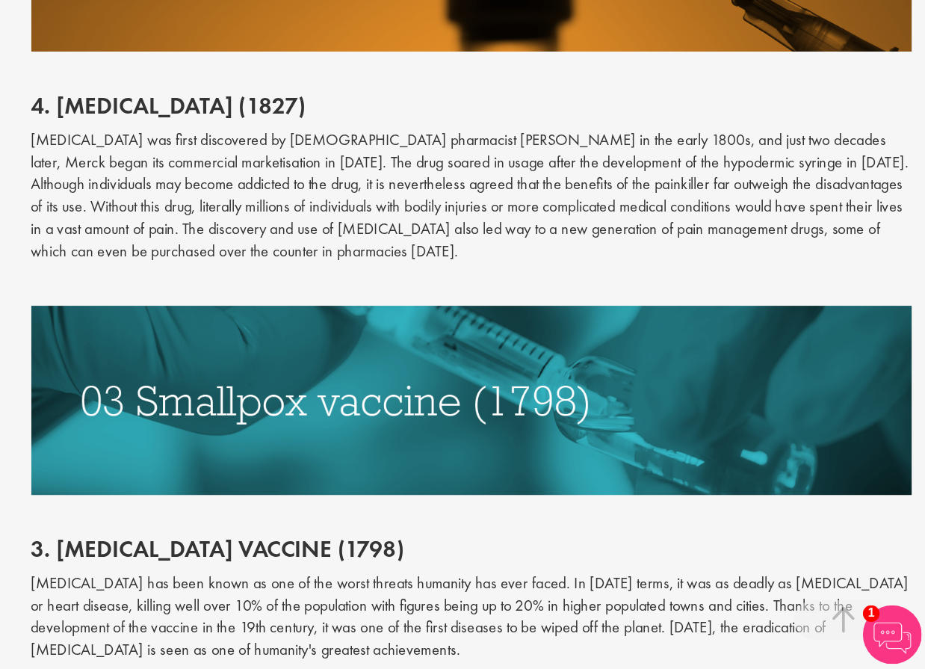
click at [322, 595] on p "[MEDICAL_DATA] has been known as one of the worst threats humanity has ever fac…" at bounding box center [579, 629] width 672 height 68
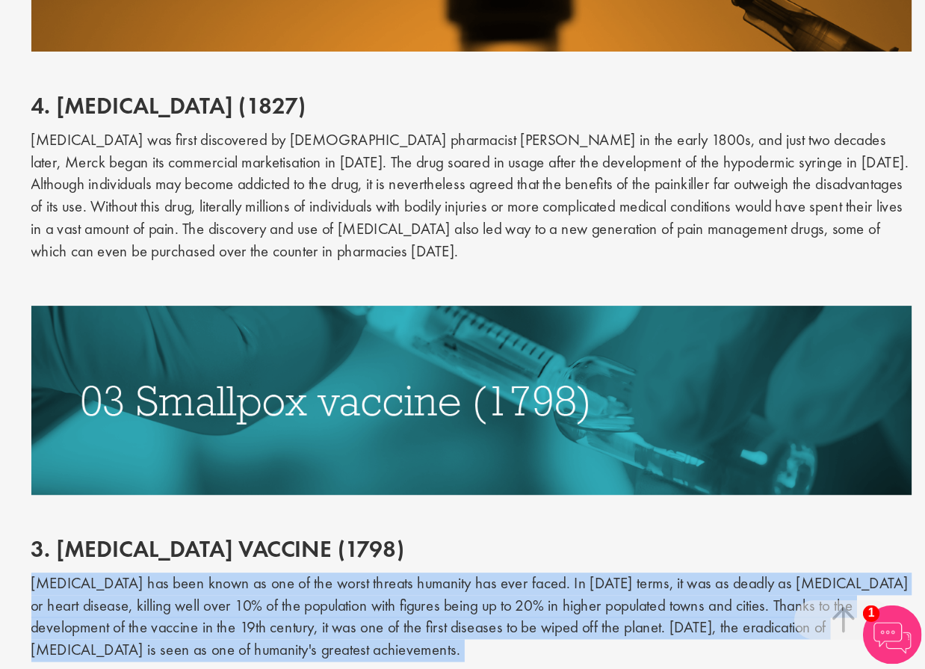
click at [322, 595] on p "[MEDICAL_DATA] has been known as one of the worst threats humanity has ever fac…" at bounding box center [579, 629] width 672 height 68
click at [320, 595] on p "[MEDICAL_DATA] has been known as one of the worst threats humanity has ever fac…" at bounding box center [579, 629] width 672 height 68
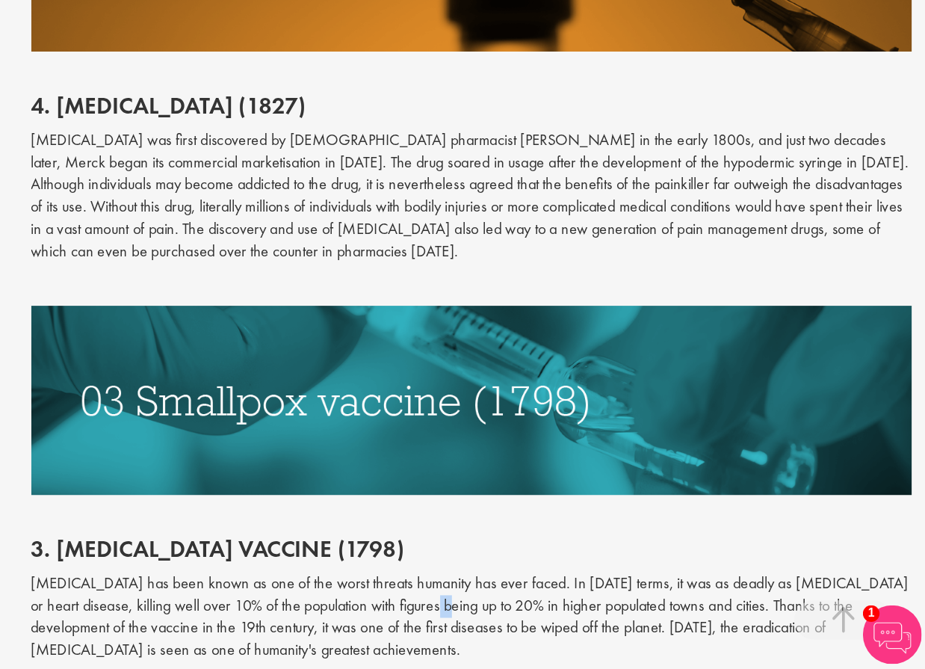
click at [320, 595] on p "[MEDICAL_DATA] has been known as one of the worst threats humanity has ever fac…" at bounding box center [579, 629] width 672 height 68
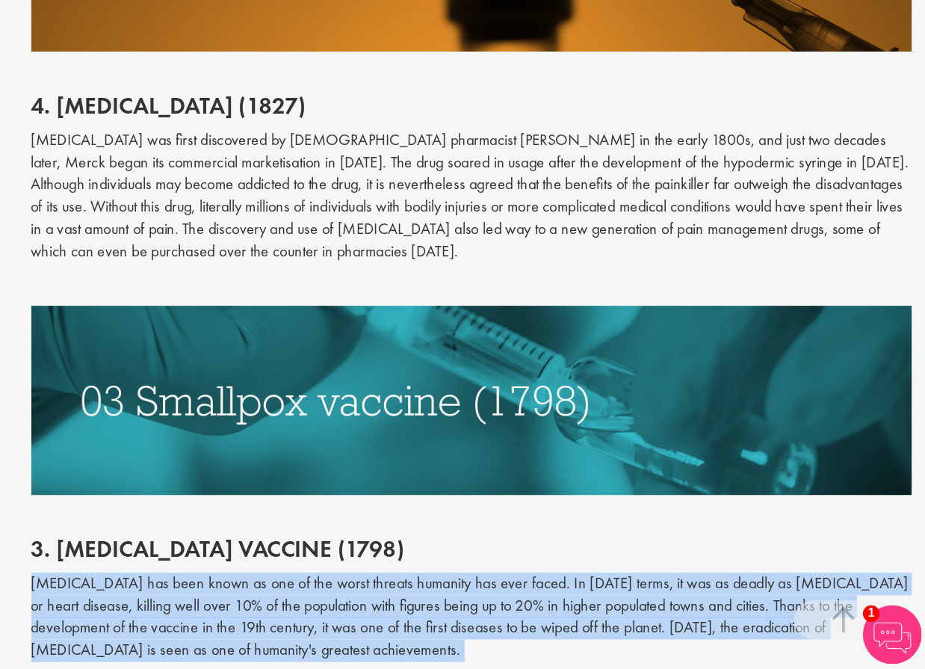
click at [320, 595] on p "[MEDICAL_DATA] has been known as one of the worst threats humanity has ever fac…" at bounding box center [579, 629] width 672 height 68
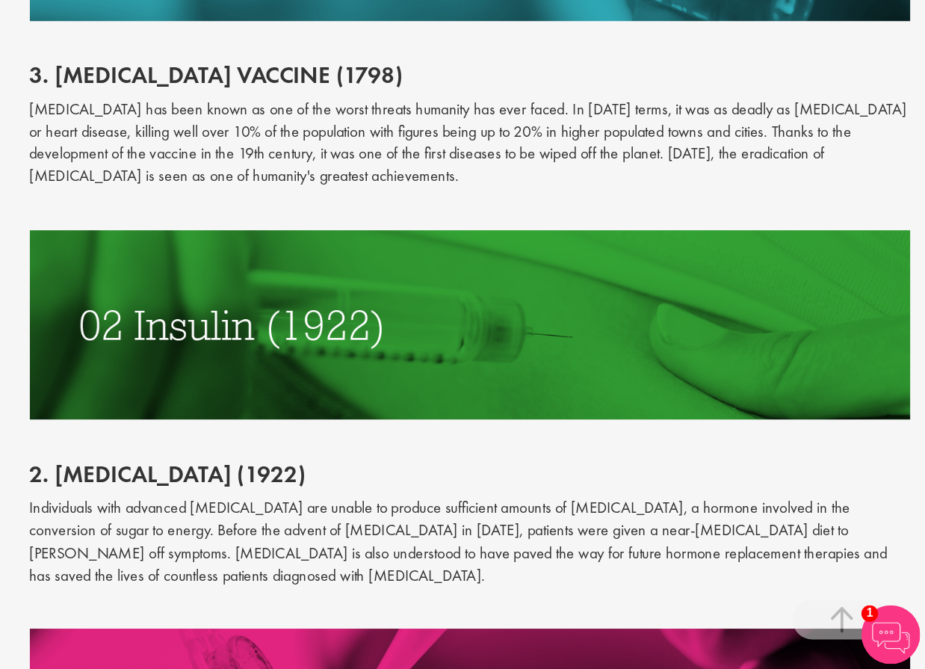
scroll to position [3239, 0]
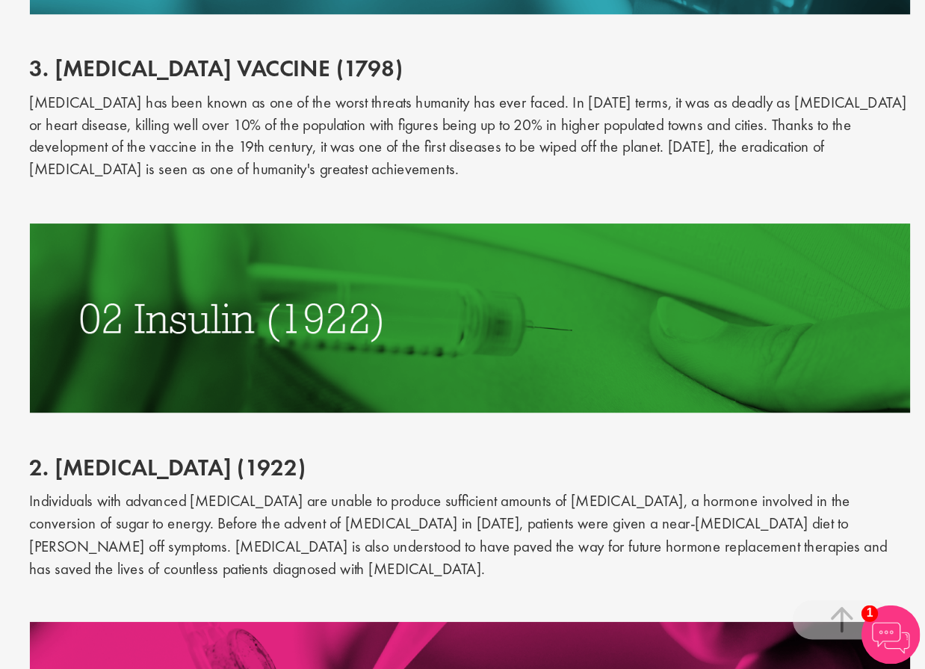
click at [332, 533] on p "Individuals with advanced [MEDICAL_DATA] are unable to produce sufficient amoun…" at bounding box center [579, 567] width 672 height 68
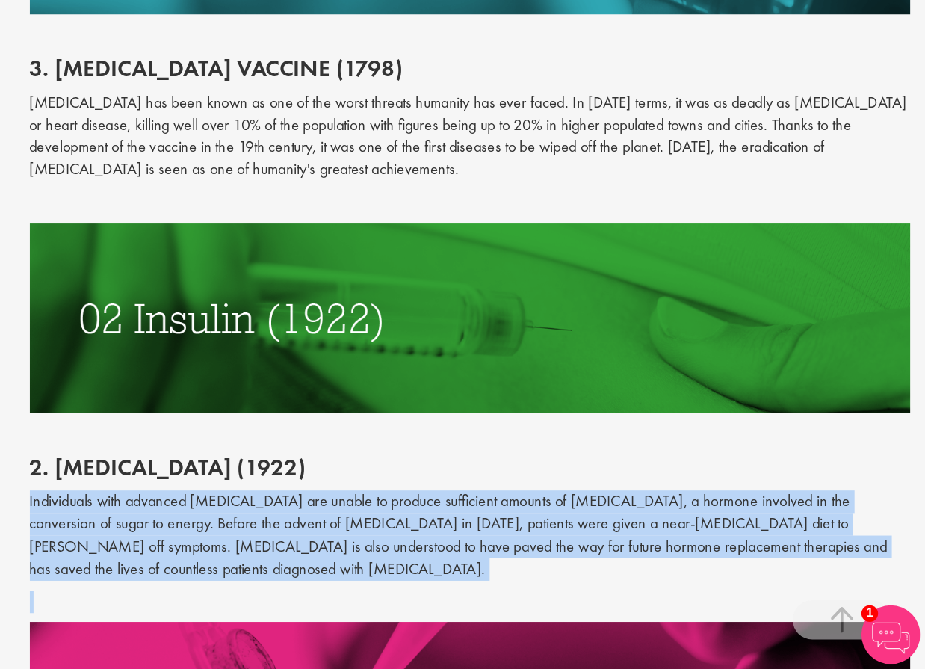
click at [332, 533] on p "Individuals with advanced [MEDICAL_DATA] are unable to produce sufficient amoun…" at bounding box center [579, 567] width 672 height 68
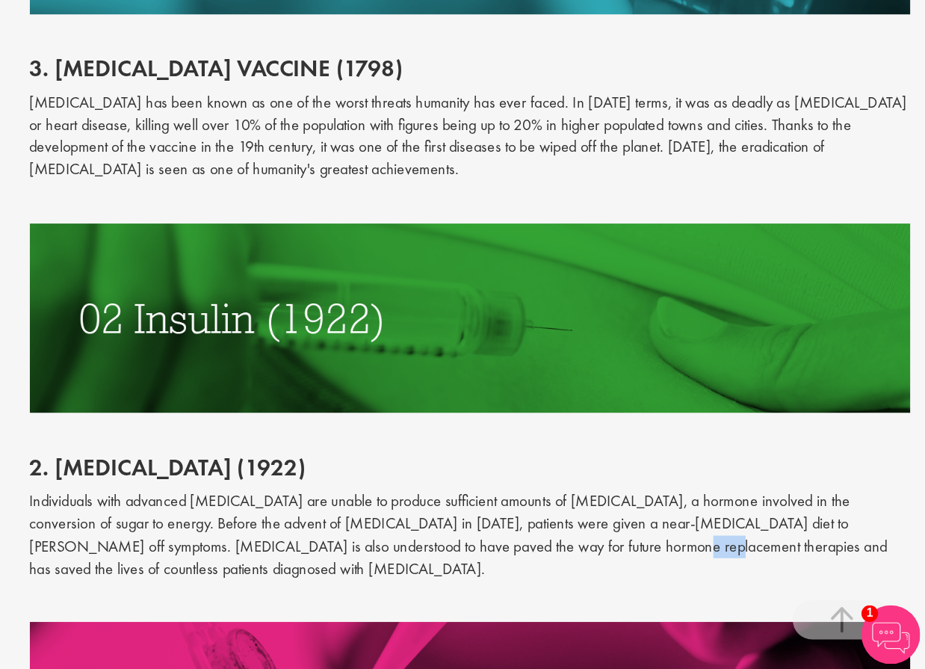
click at [332, 533] on p "Individuals with advanced [MEDICAL_DATA] are unable to produce sufficient amoun…" at bounding box center [579, 567] width 672 height 68
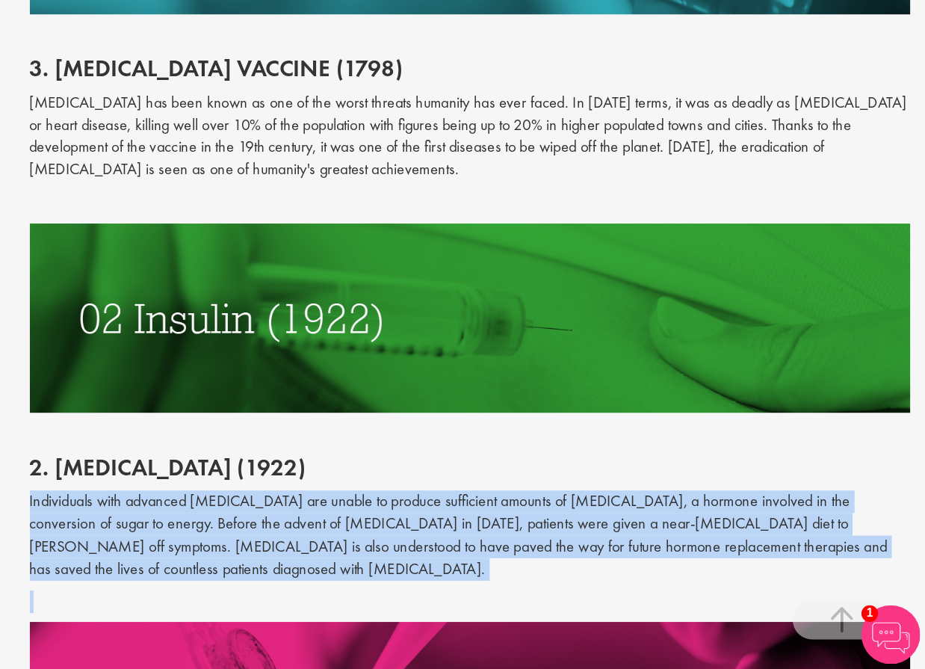
click at [332, 533] on p "Individuals with advanced [MEDICAL_DATA] are unable to produce sufficient amoun…" at bounding box center [579, 567] width 672 height 68
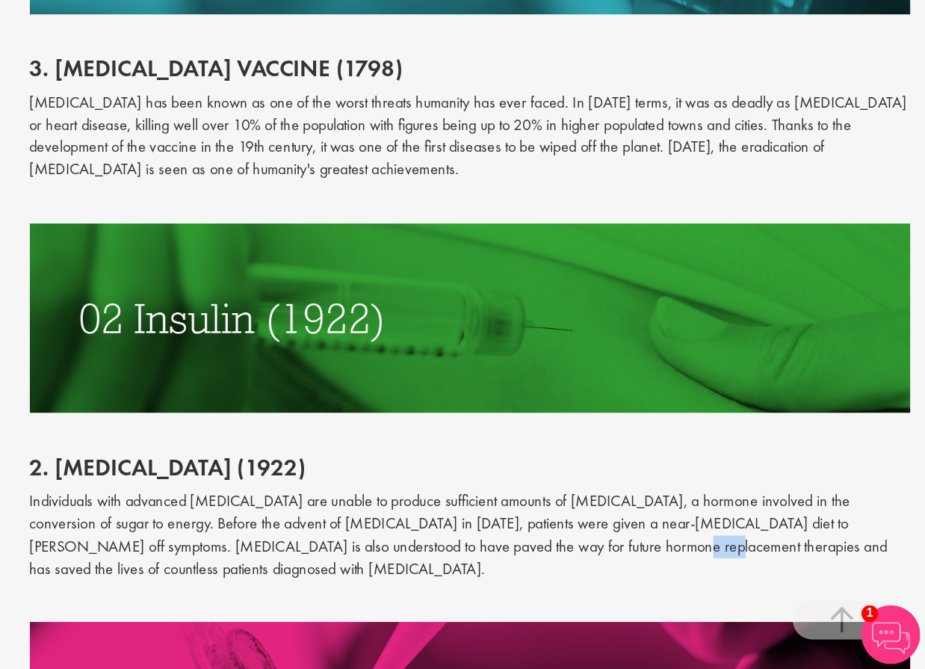
click at [332, 533] on p "Individuals with advanced [MEDICAL_DATA] are unable to produce sufficient amoun…" at bounding box center [579, 567] width 672 height 68
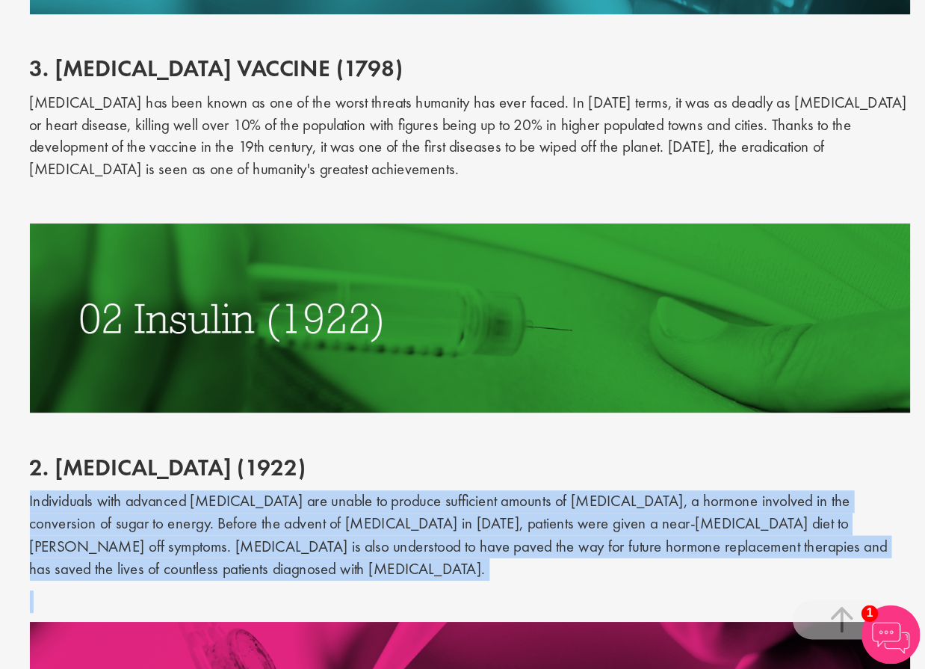
click at [332, 533] on p "Individuals with advanced [MEDICAL_DATA] are unable to produce sufficient amoun…" at bounding box center [579, 567] width 672 height 68
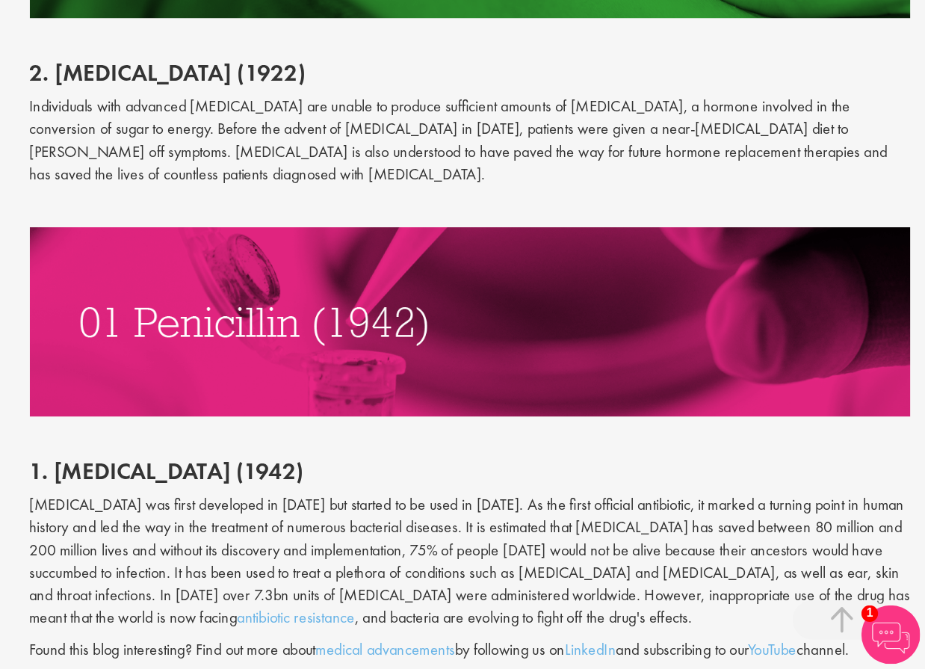
scroll to position [3542, 0]
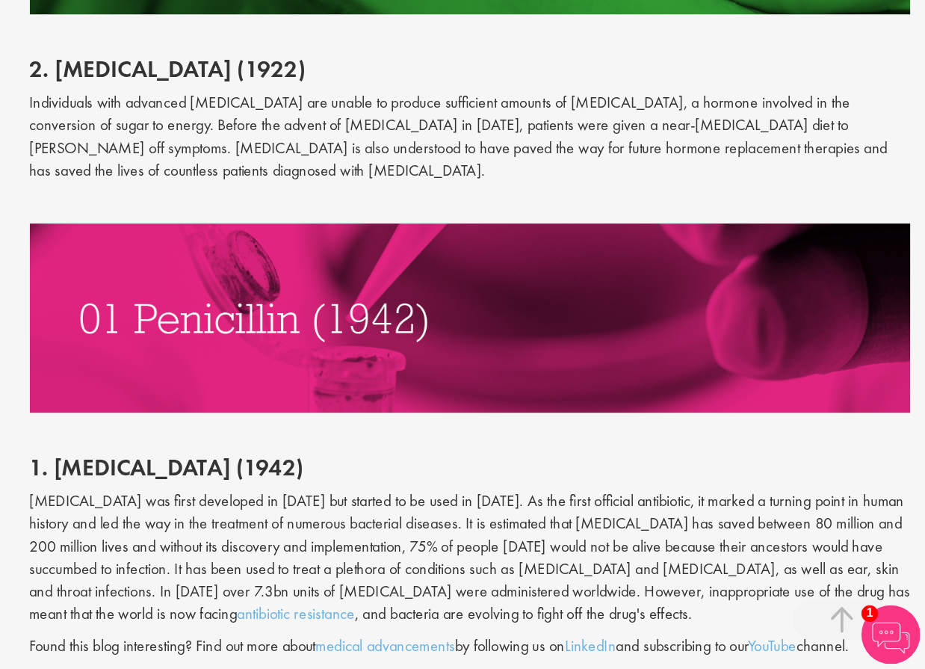
click at [317, 533] on p "[MEDICAL_DATA] was first developed in [DATE] but started to be used in [DATE]. …" at bounding box center [579, 584] width 672 height 102
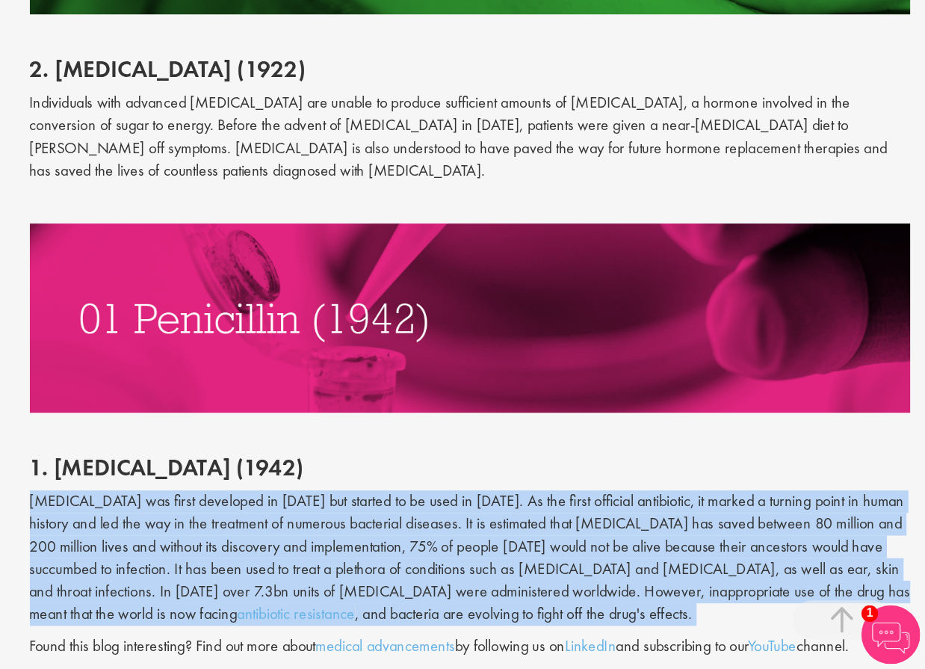
click at [317, 533] on p "[MEDICAL_DATA] was first developed in [DATE] but started to be used in [DATE]. …" at bounding box center [579, 584] width 672 height 102
